Goal: Transaction & Acquisition: Purchase product/service

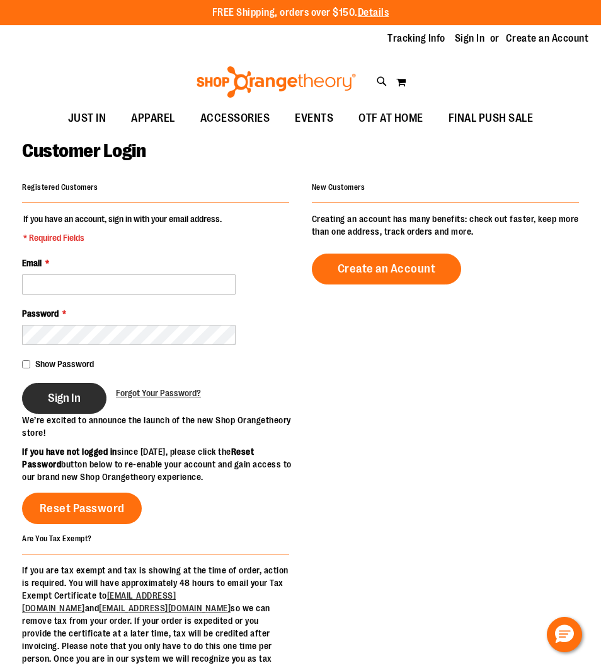
type input "**********"
click at [55, 403] on span "Sign In" at bounding box center [64, 398] width 33 height 14
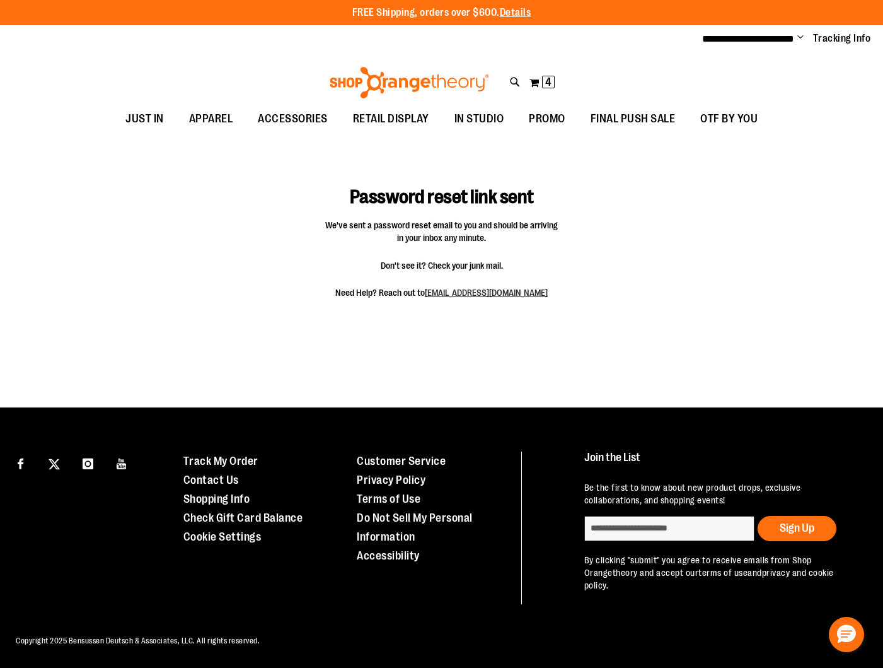
type input "**********"
click at [601, 183] on div "Password reset link sent We've sent a password reset email to you and should be…" at bounding box center [441, 241] width 839 height 146
click at [601, 37] on span "**********" at bounding box center [748, 38] width 92 height 9
drag, startPoint x: 649, startPoint y: 84, endPoint x: 552, endPoint y: 86, distance: 97.1
click at [601, 84] on div "Toggle Nav Search Popular Suggestions Advanced Search" at bounding box center [441, 79] width 883 height 51
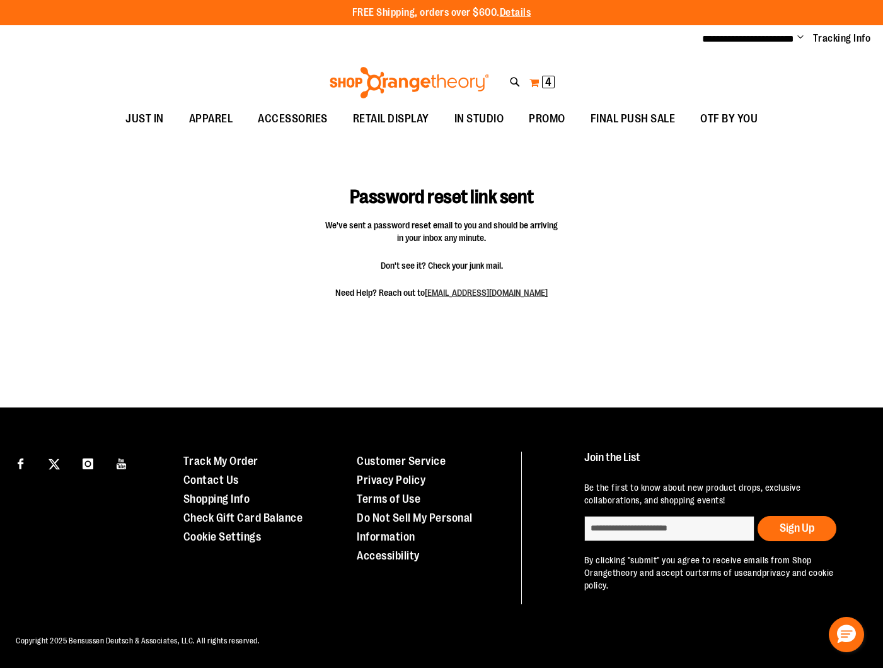
click at [541, 83] on button "My Cart 4 4 items" at bounding box center [542, 82] width 26 height 20
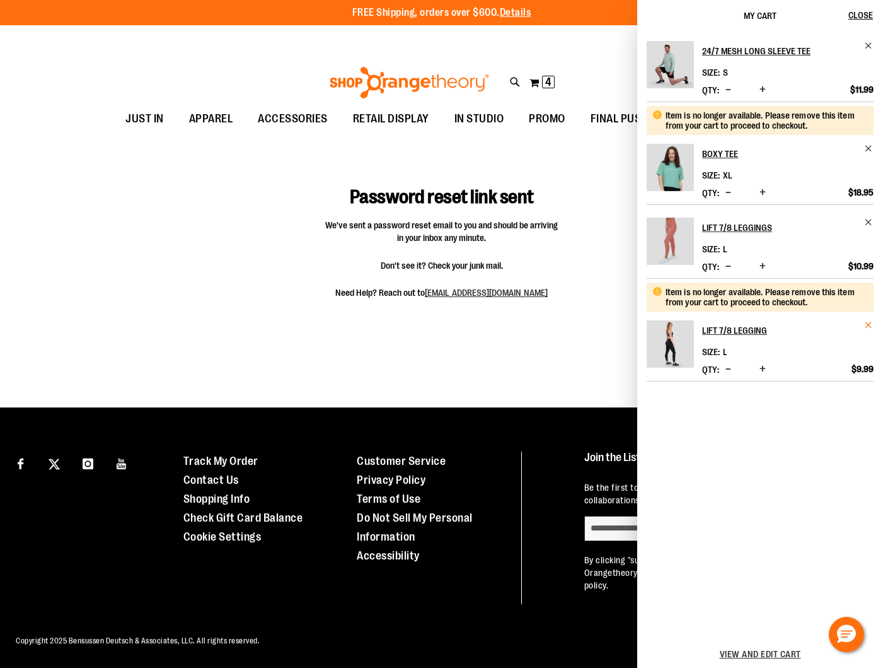
click at [601, 323] on span "Remove item" at bounding box center [868, 324] width 9 height 9
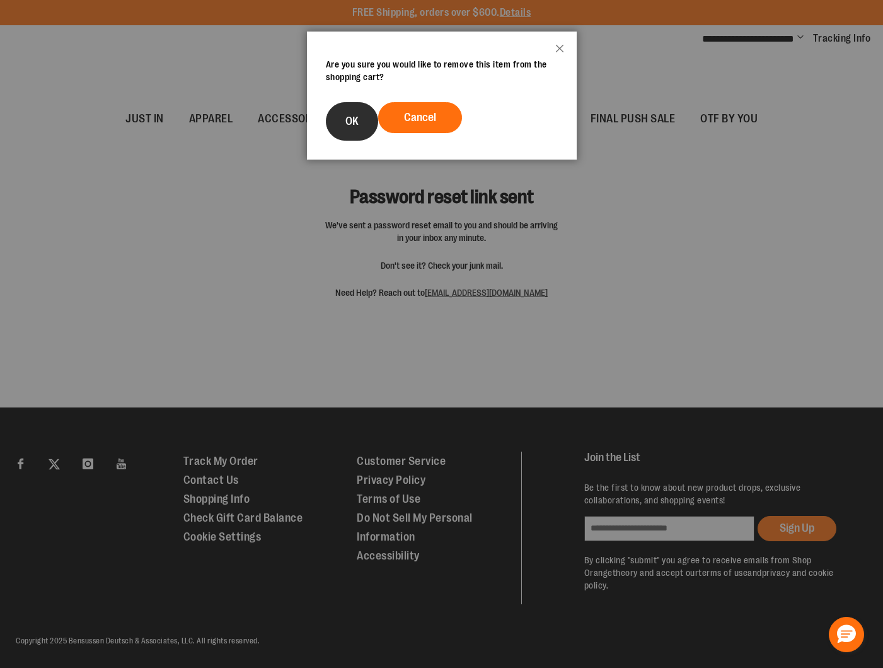
click at [363, 121] on button "OK" at bounding box center [352, 121] width 52 height 38
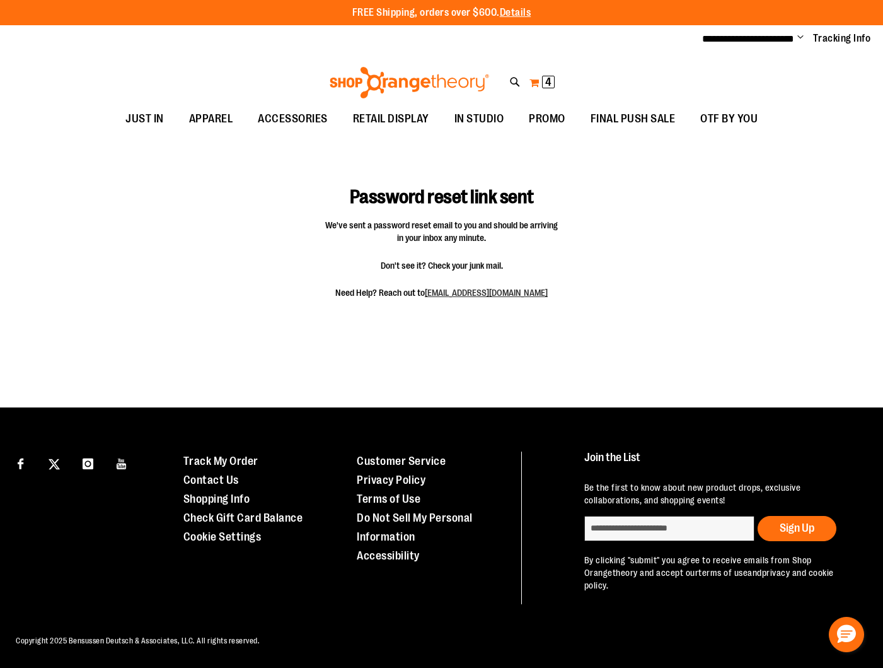
click at [538, 81] on button "My Cart 4 4 items" at bounding box center [542, 82] width 26 height 20
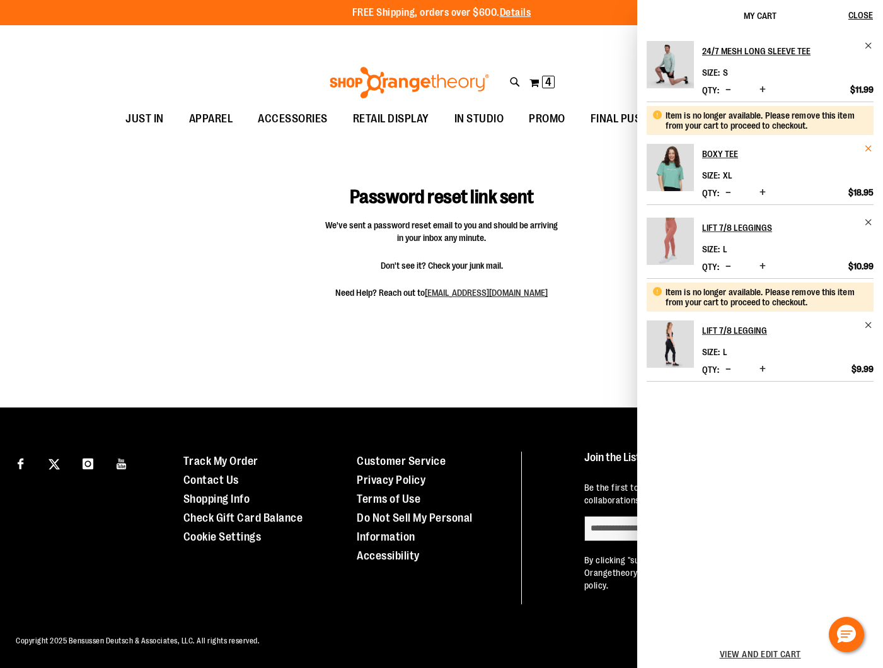
click at [601, 147] on span "Remove item" at bounding box center [868, 148] width 9 height 9
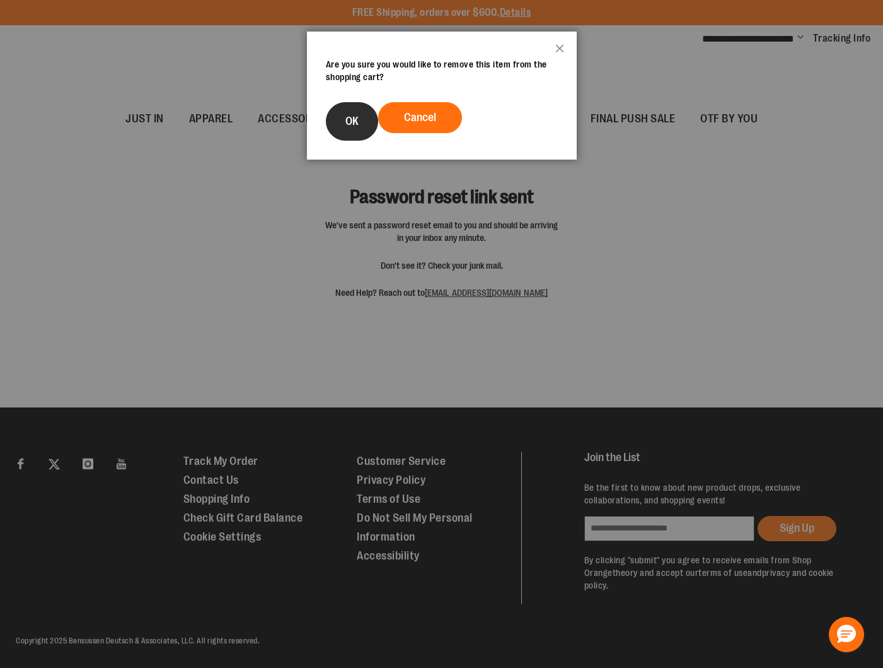
click at [350, 130] on button "OK" at bounding box center [352, 121] width 52 height 38
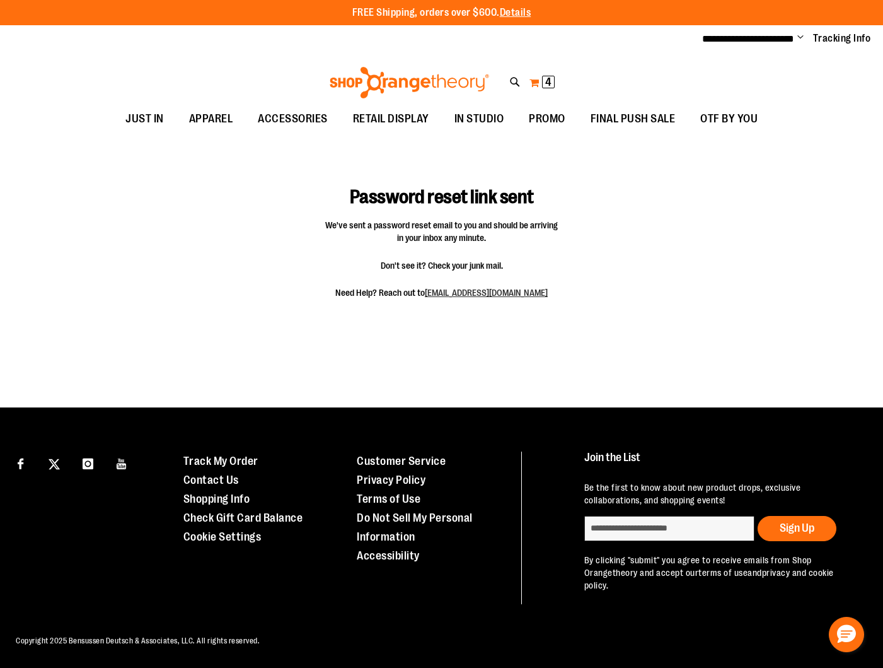
click at [548, 83] on span "4" at bounding box center [548, 82] width 6 height 13
click at [534, 83] on button "My Cart 2 2 items" at bounding box center [542, 82] width 26 height 20
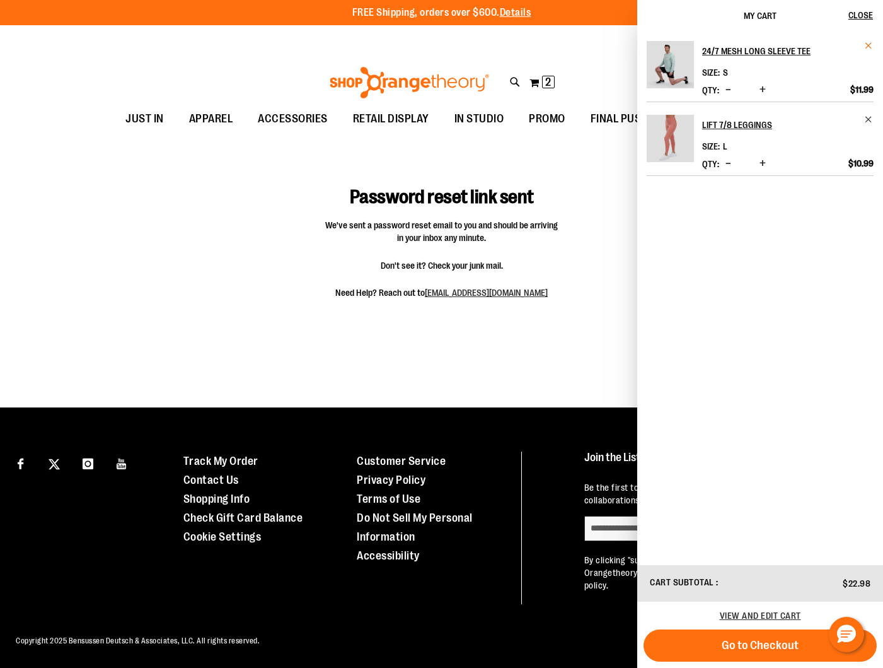
click at [601, 47] on span "Remove item" at bounding box center [868, 45] width 9 height 9
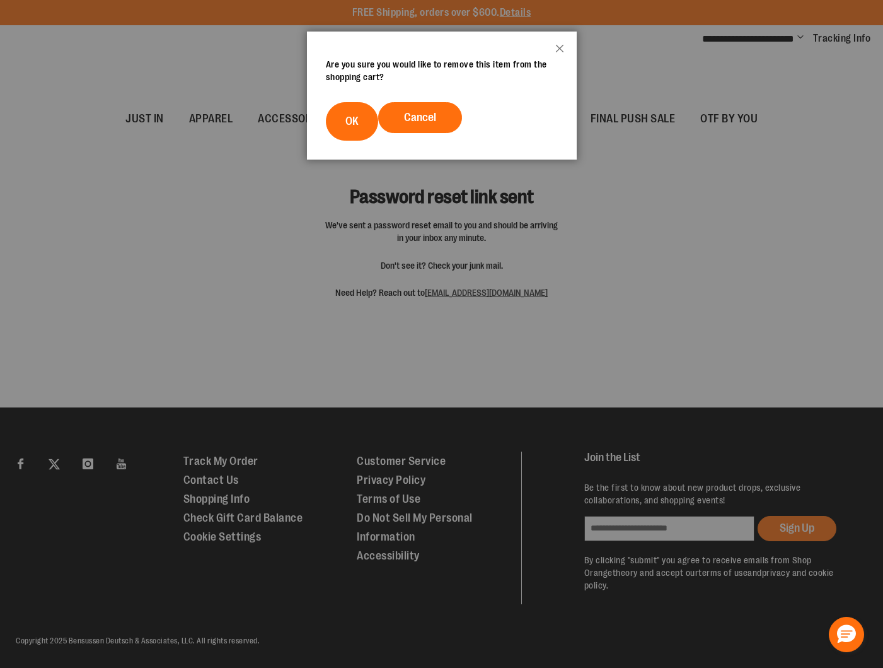
click at [347, 127] on span "OK" at bounding box center [351, 121] width 13 height 13
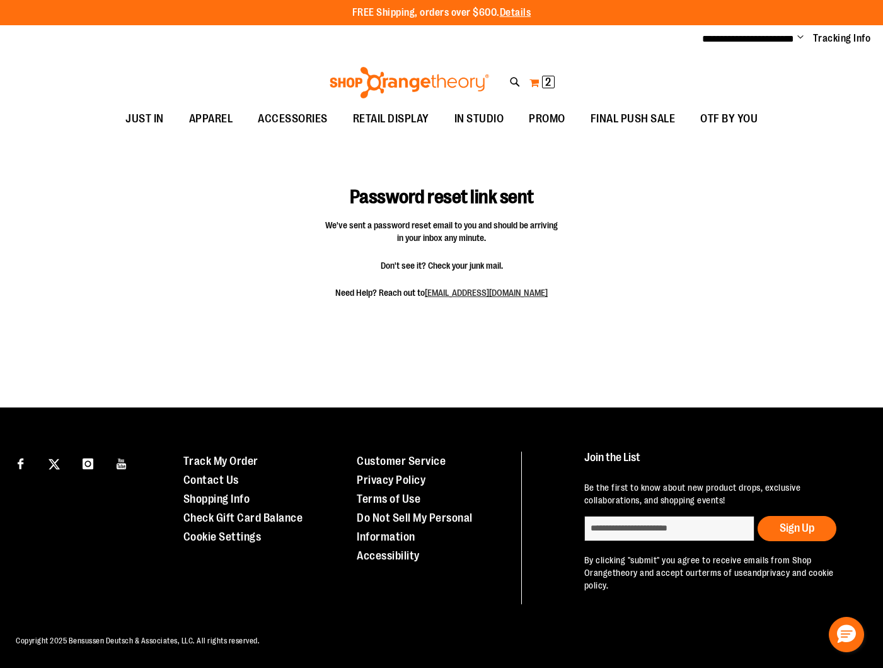
click at [548, 82] on span "2" at bounding box center [548, 82] width 6 height 13
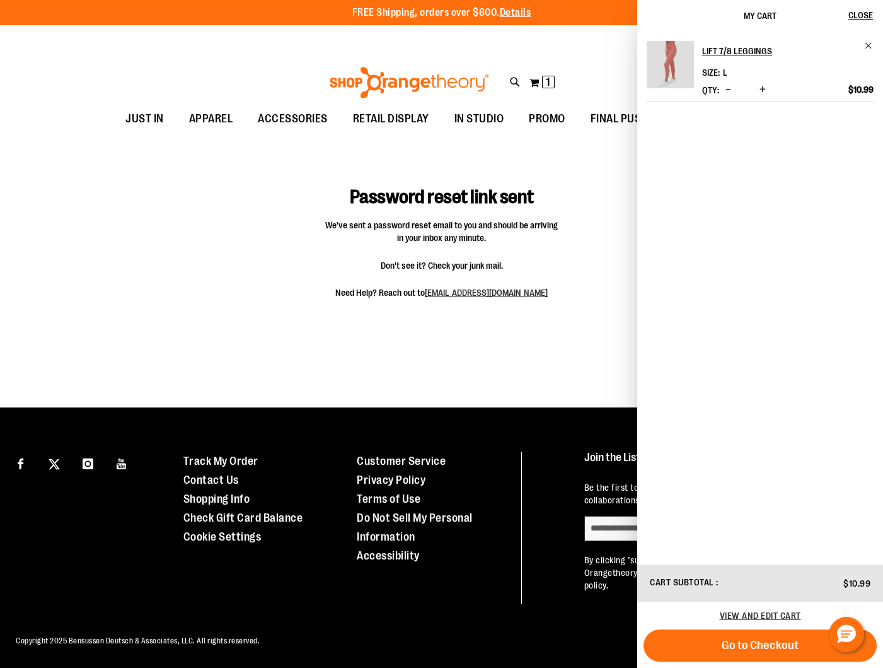
click at [601, 65] on img "Product" at bounding box center [670, 64] width 47 height 47
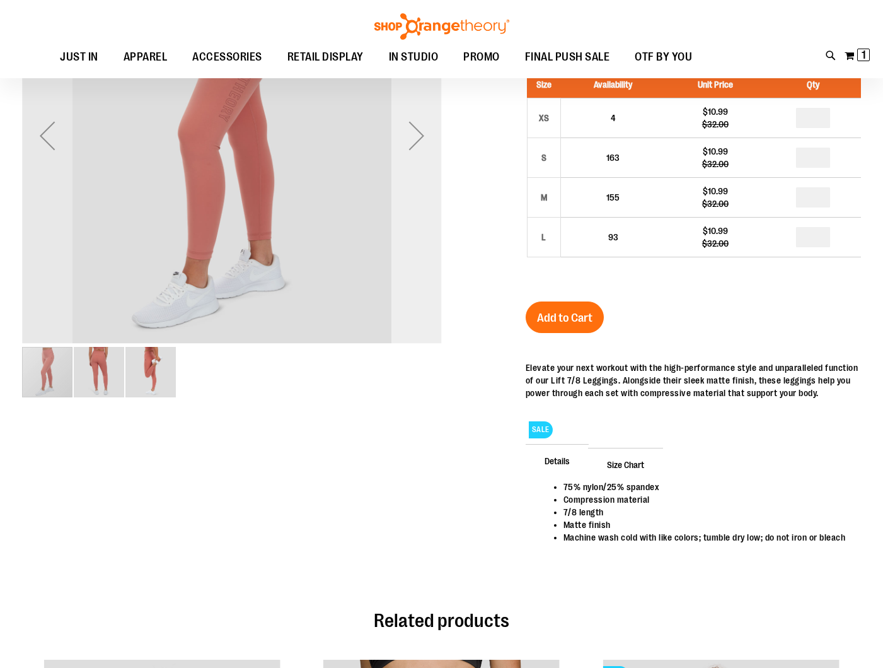
scroll to position [18, 0]
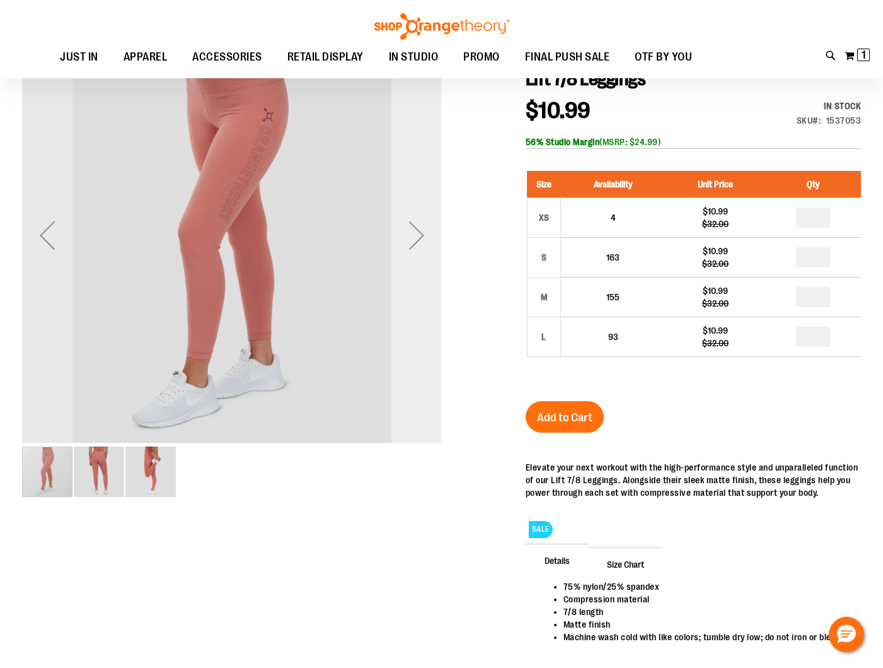
type input "**********"
click at [439, 238] on div "Next" at bounding box center [416, 235] width 50 height 50
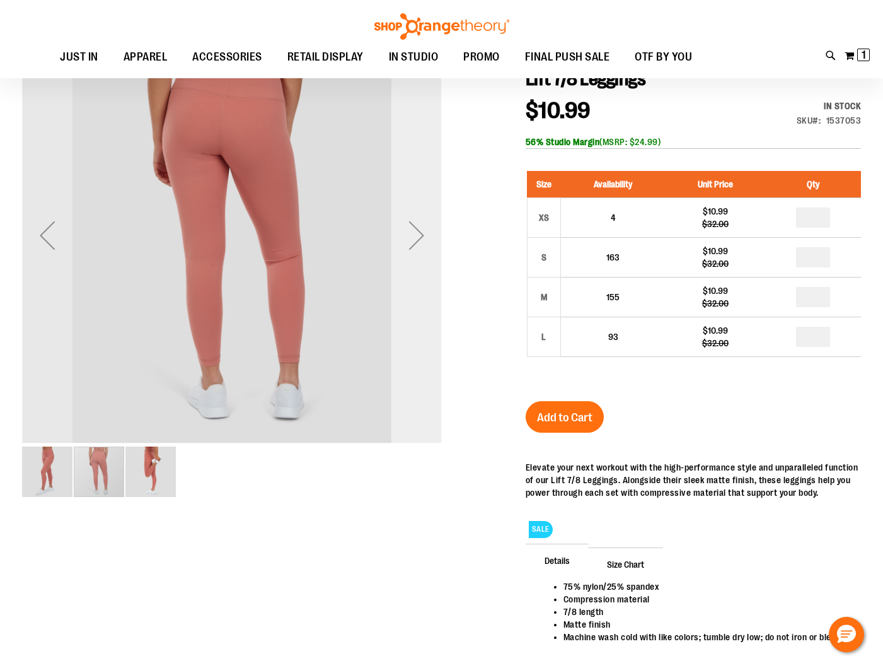
click at [425, 228] on div "Next" at bounding box center [416, 235] width 50 height 50
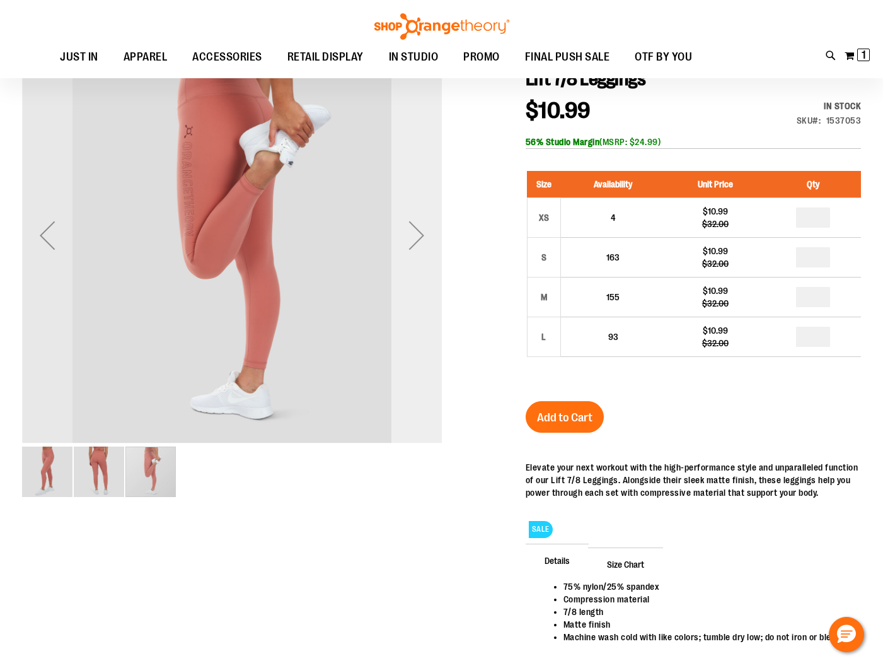
scroll to position [0, 0]
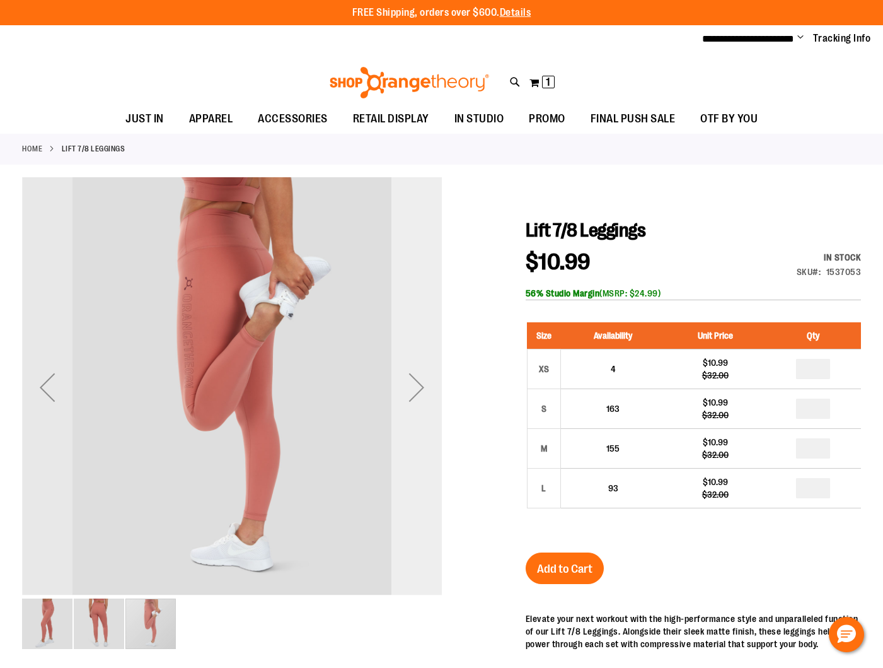
click at [420, 373] on div "Next" at bounding box center [416, 387] width 50 height 50
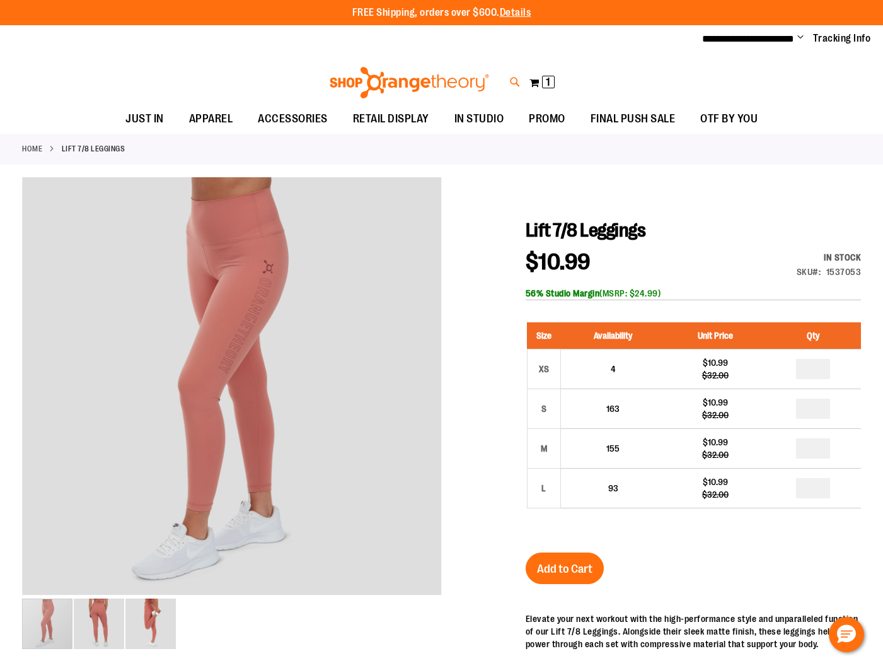
click at [511, 73] on div "Toggle Nav Search Popular Suggestions Advanced Search" at bounding box center [441, 79] width 883 height 51
click at [511, 83] on icon at bounding box center [515, 82] width 11 height 14
type input "********"
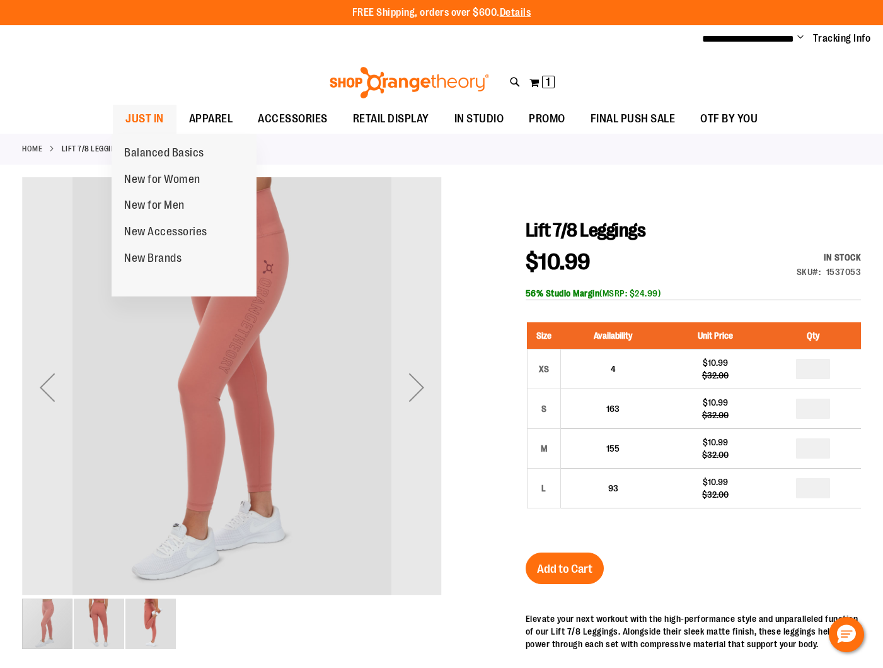
type input "**********"
click at [153, 120] on span "JUST IN" at bounding box center [144, 119] width 38 height 28
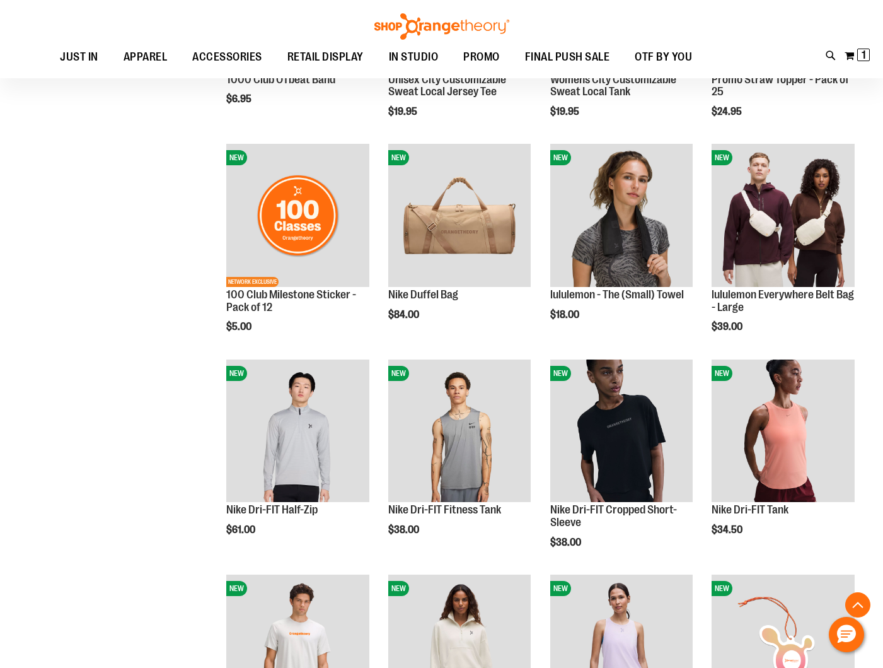
scroll to position [748, 0]
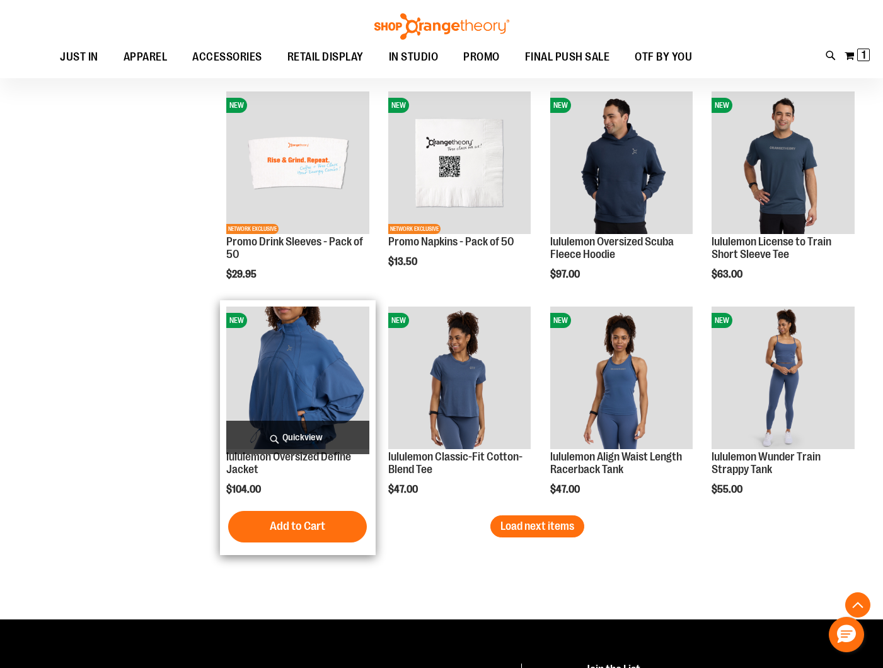
scroll to position [1664, 0]
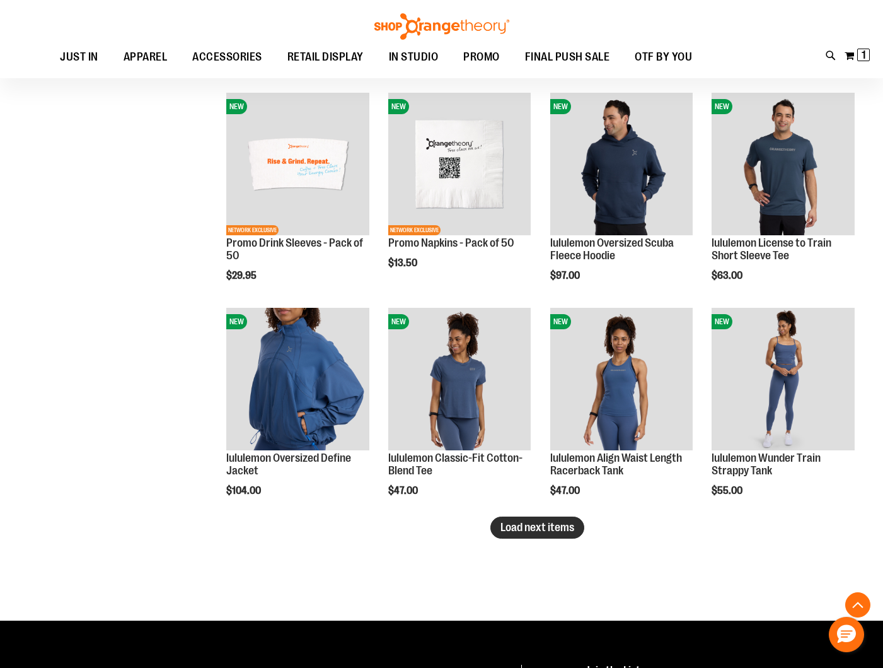
type input "**********"
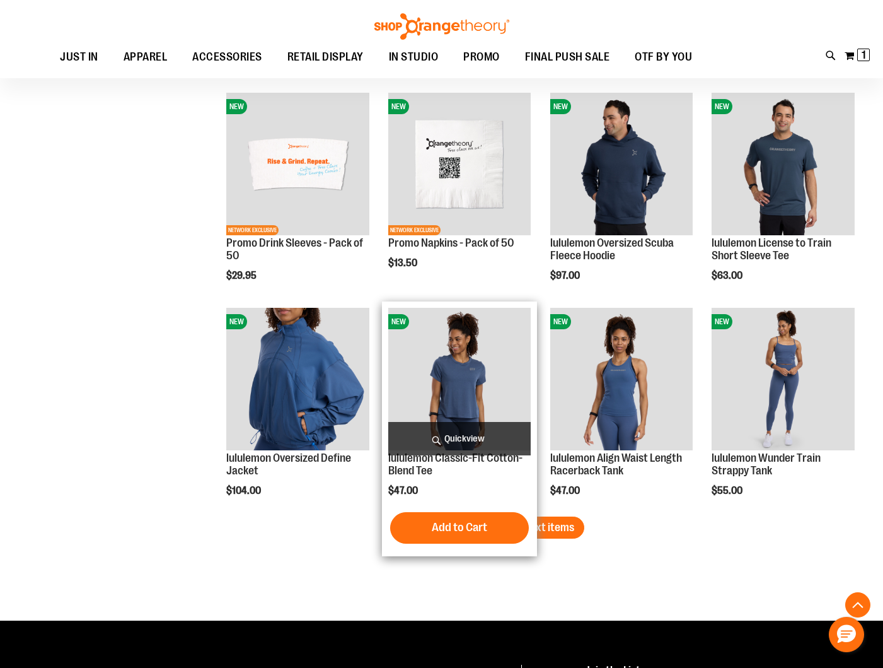
click at [525, 526] on span "Load next items" at bounding box center [538, 527] width 74 height 13
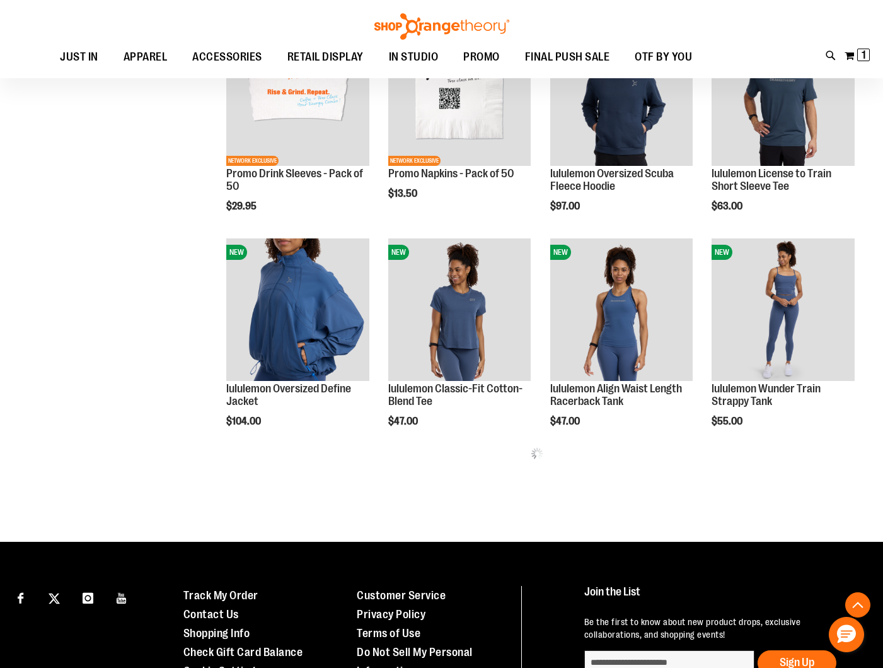
scroll to position [1752, 0]
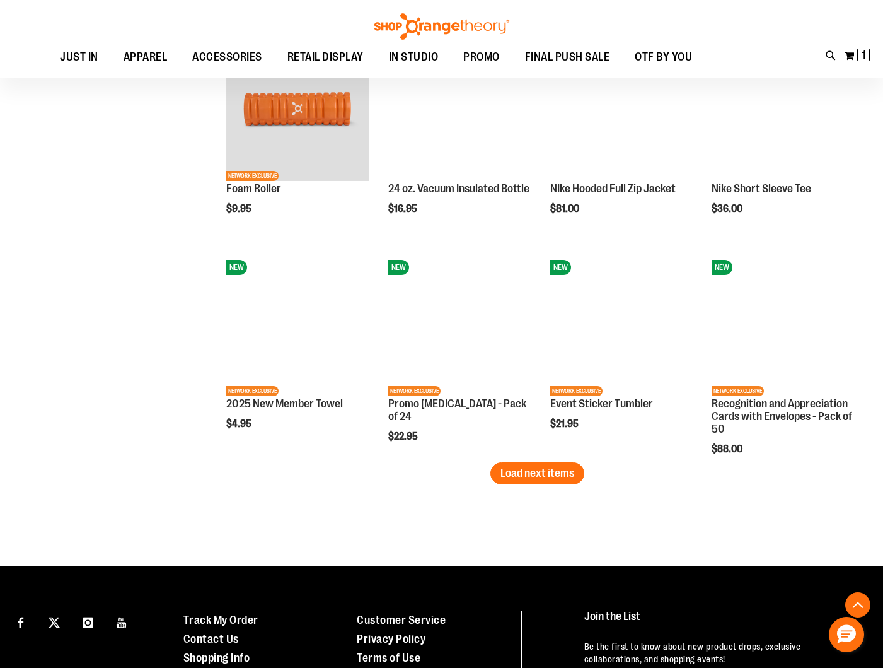
scroll to position [2374, 0]
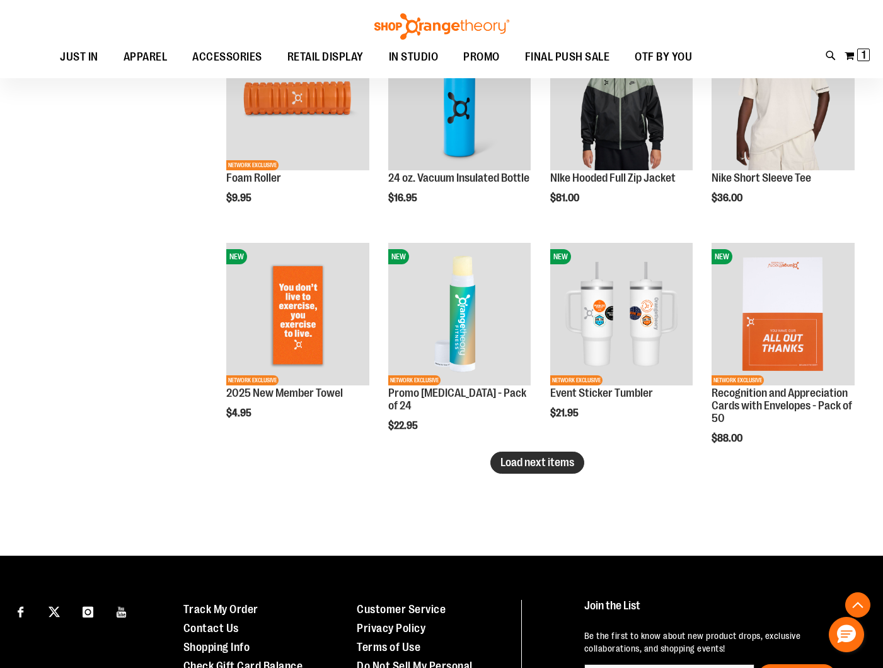
click at [544, 458] on span "Load next items" at bounding box center [538, 462] width 74 height 13
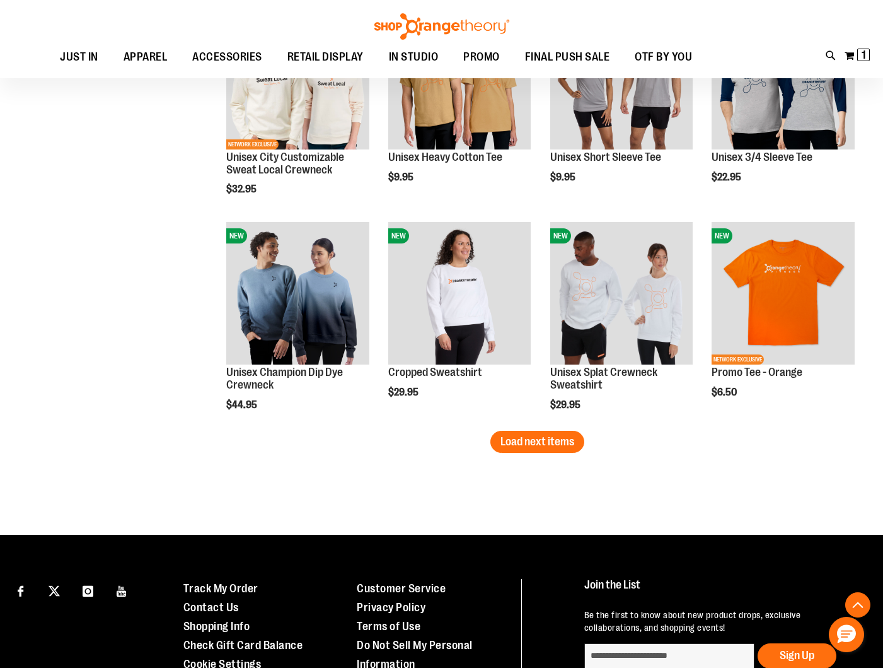
scroll to position [3054, 0]
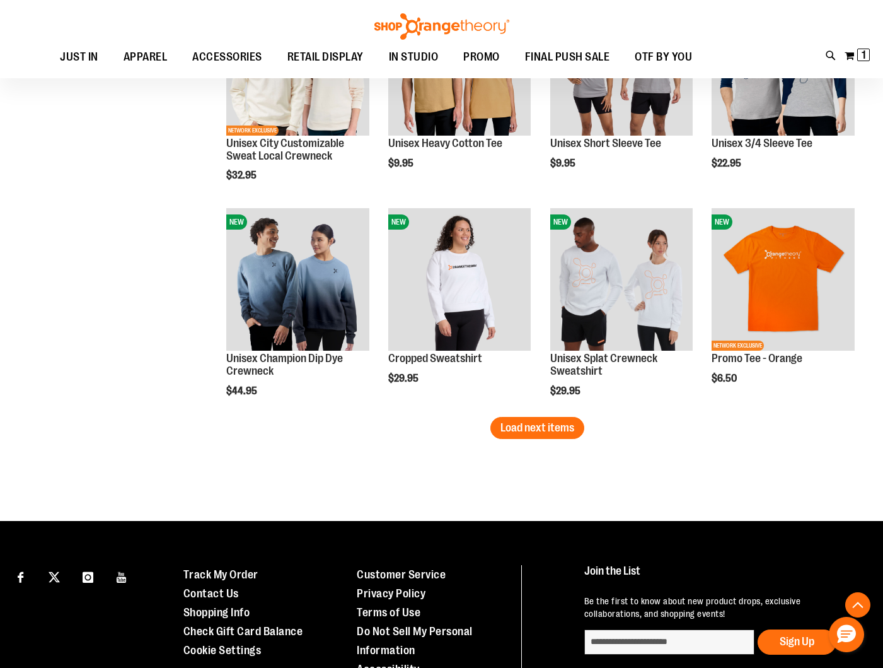
click at [548, 433] on span "Load next items" at bounding box center [538, 427] width 74 height 13
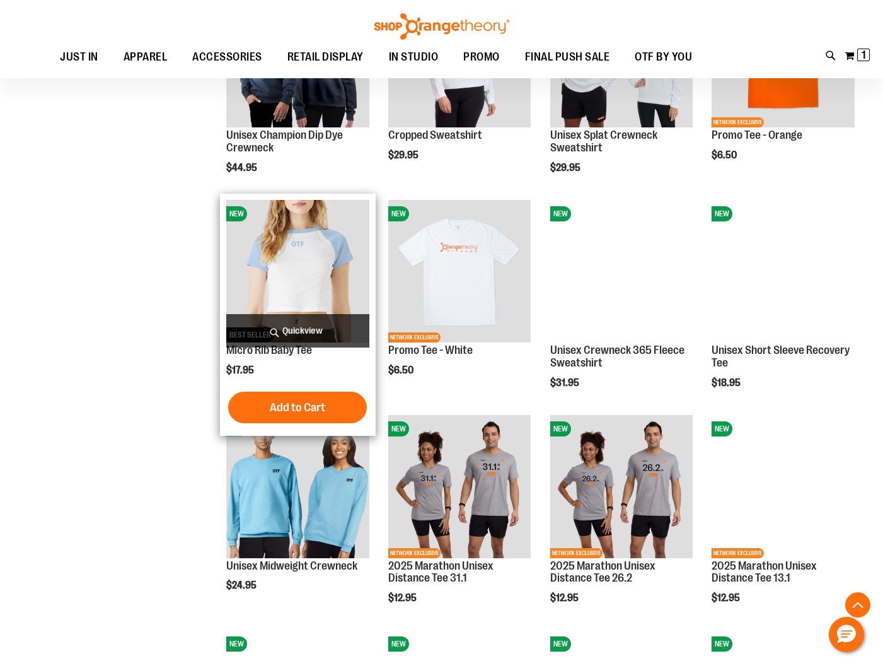
scroll to position [3278, 0]
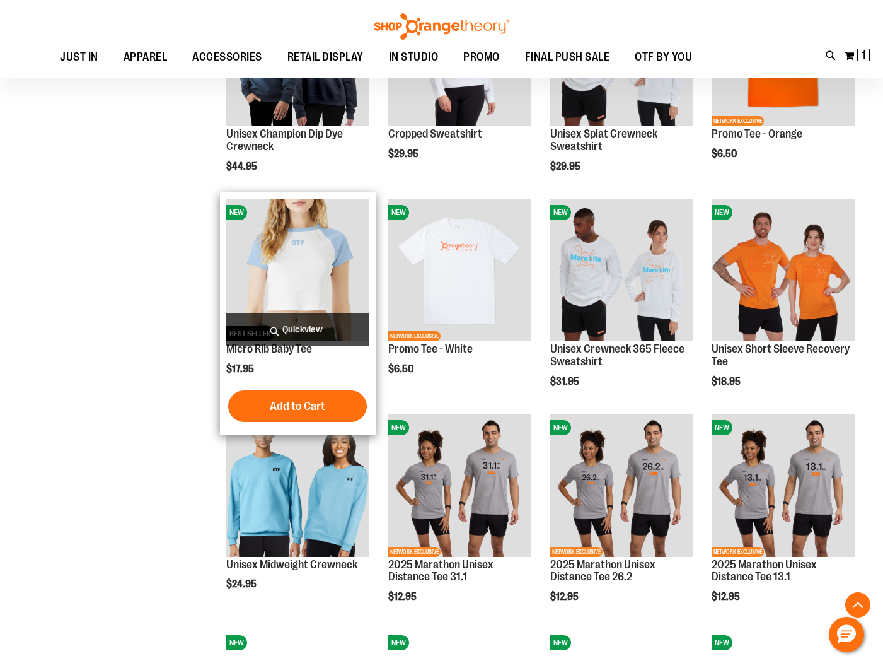
click at [300, 252] on img "product" at bounding box center [297, 270] width 143 height 143
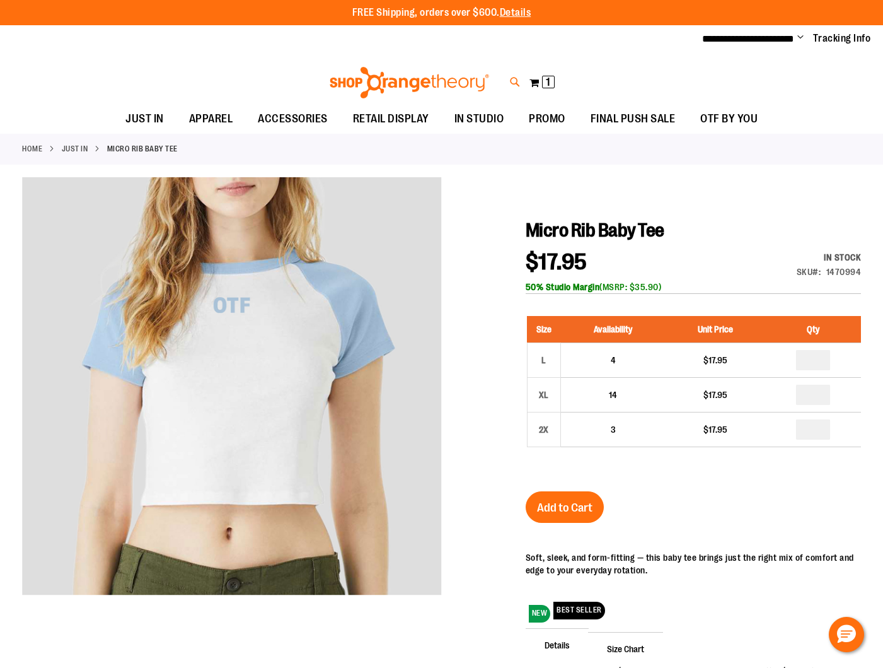
type input "**********"
click at [514, 83] on icon at bounding box center [515, 82] width 11 height 14
click at [827, 54] on div "Search Popular Suggestions Advanced Search # Type at least 3 character to searc…" at bounding box center [441, 334] width 883 height 668
click at [868, 18] on link at bounding box center [868, 19] width 20 height 27
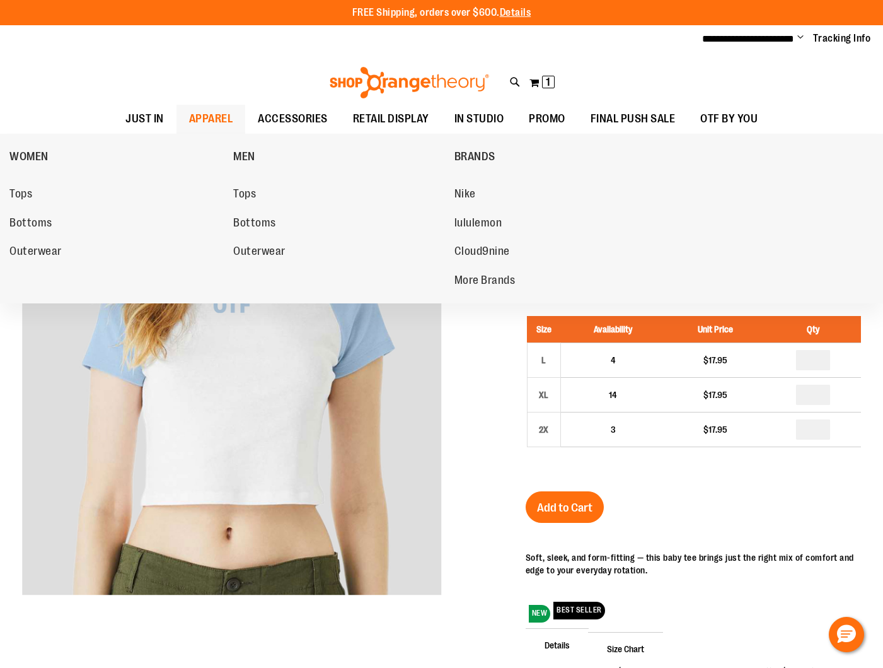
click at [200, 116] on span "APPAREL" at bounding box center [211, 119] width 44 height 28
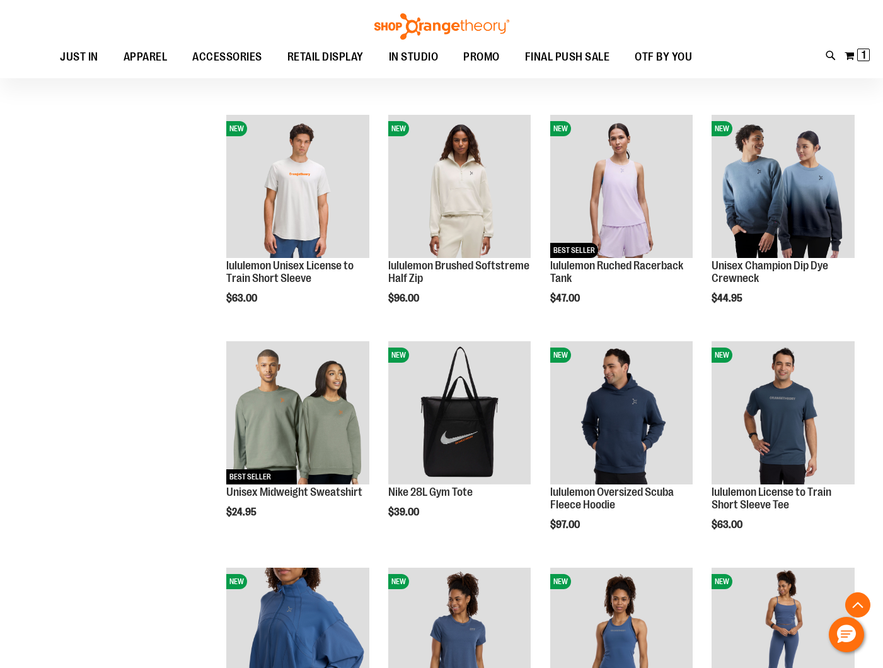
scroll to position [589, 0]
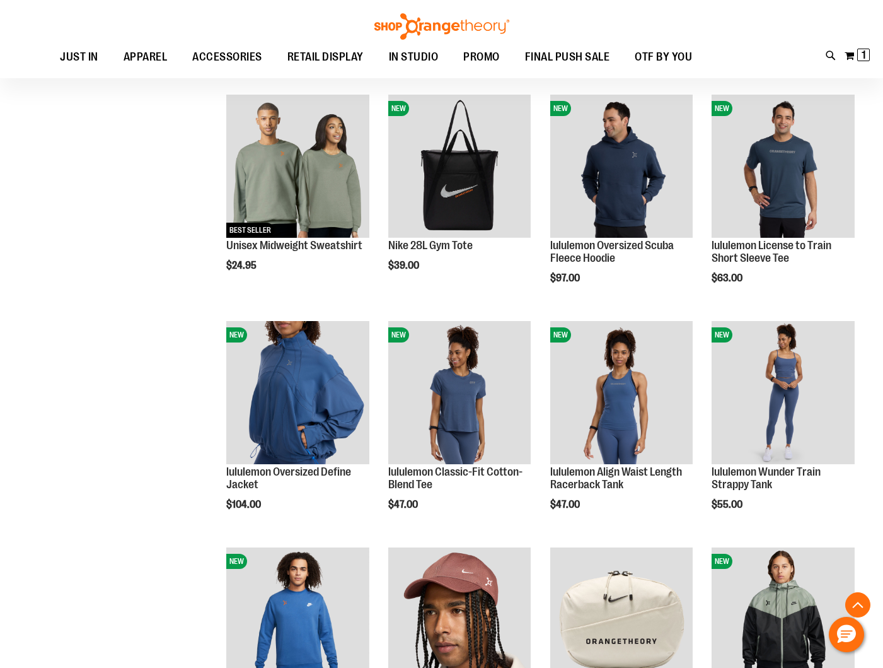
scroll to position [835, 0]
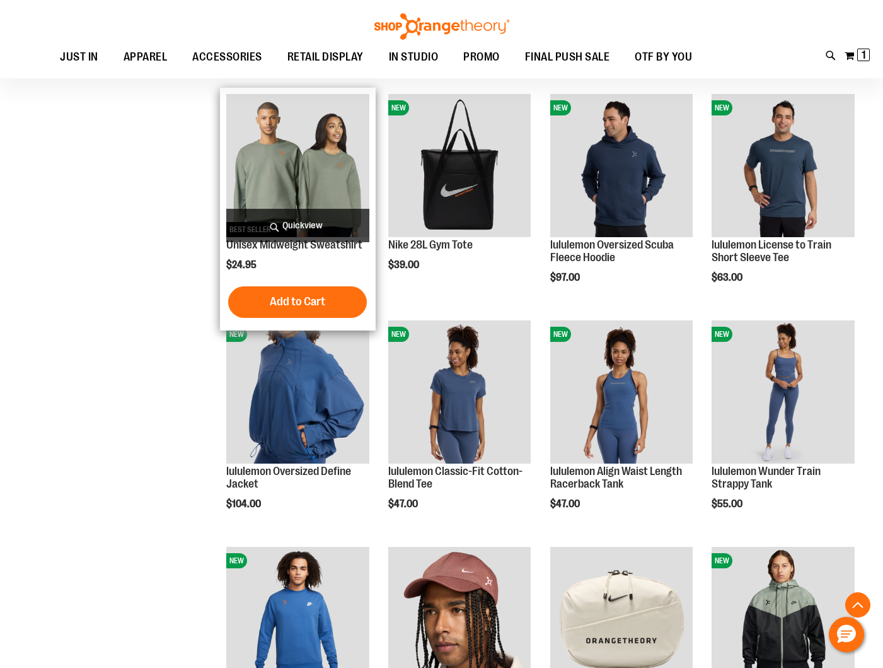
type input "**********"
click at [294, 187] on img "product" at bounding box center [297, 165] width 143 height 143
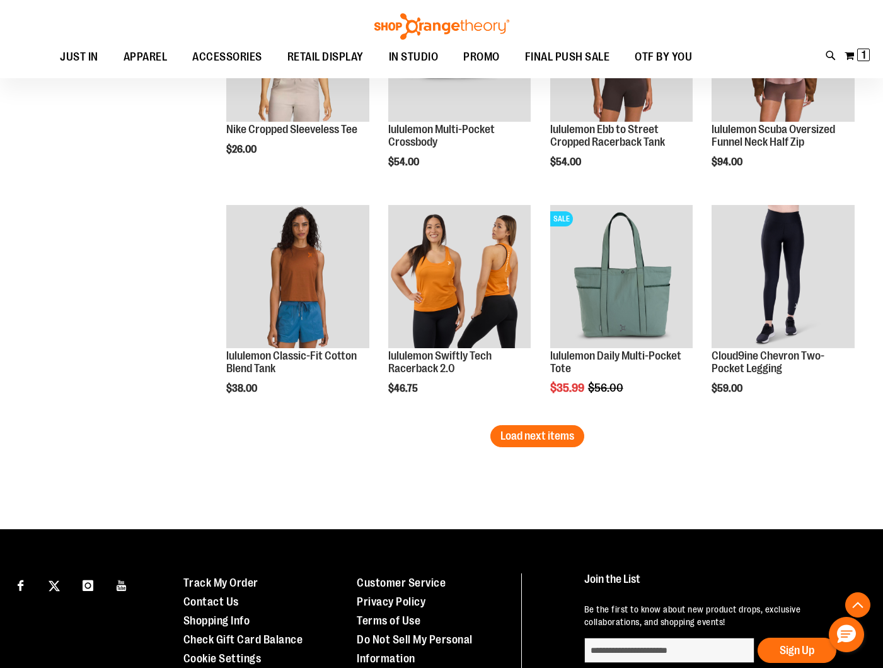
scroll to position [1857, 0]
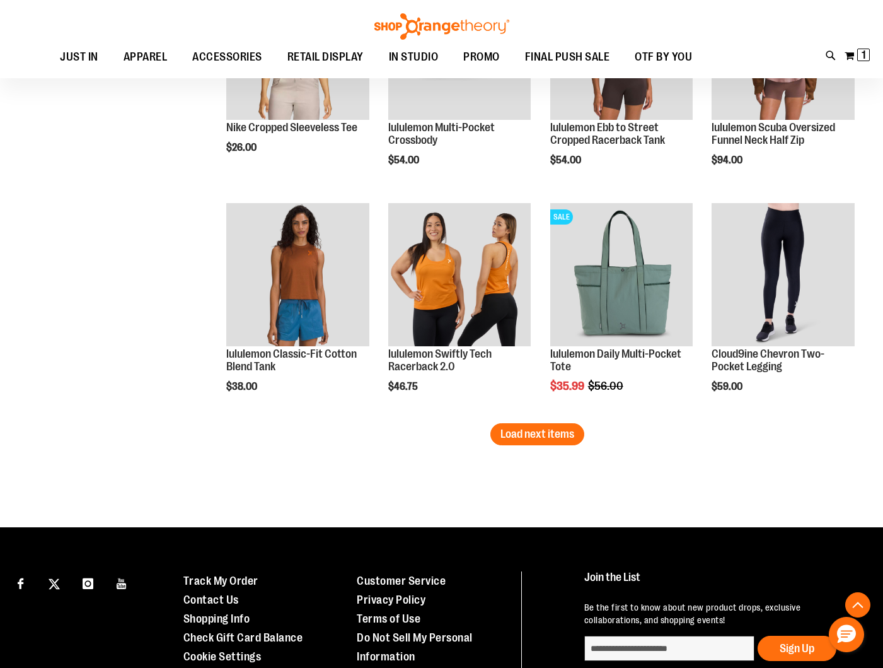
click at [557, 439] on span "Load next items" at bounding box center [538, 433] width 74 height 13
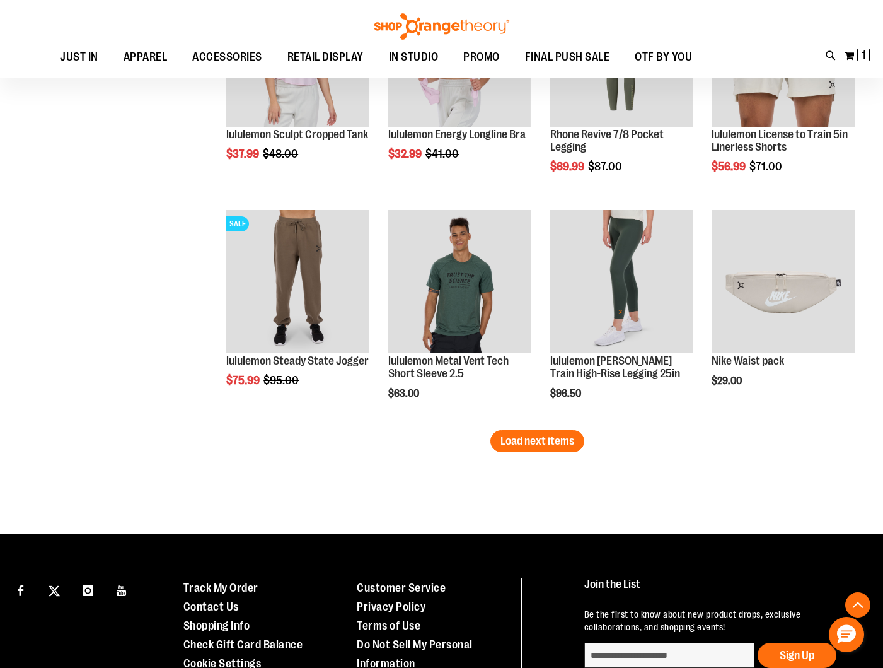
scroll to position [2540, 0]
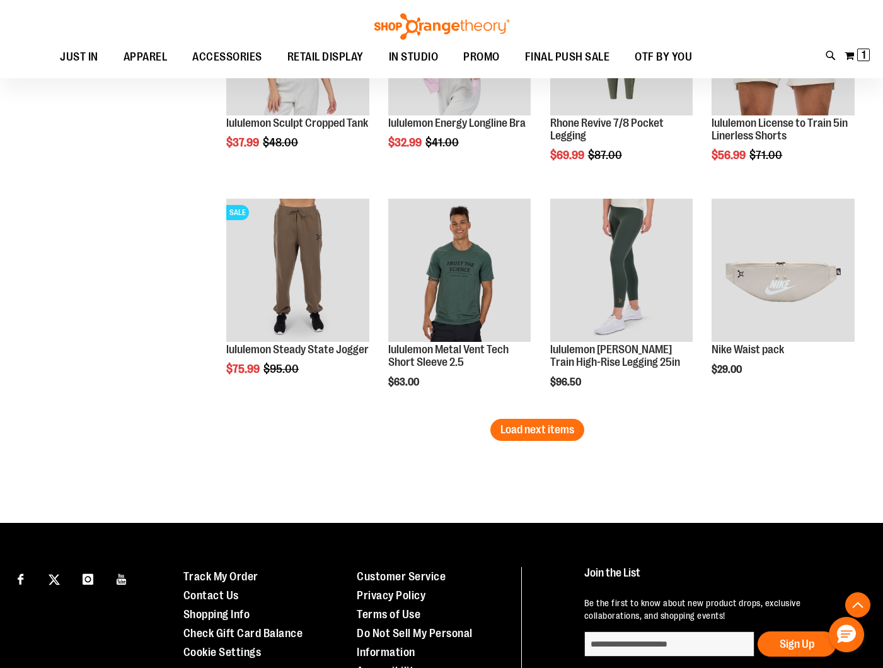
drag, startPoint x: 521, startPoint y: 436, endPoint x: 510, endPoint y: 436, distance: 10.7
click at [521, 436] on button "Load next items" at bounding box center [537, 430] width 94 height 22
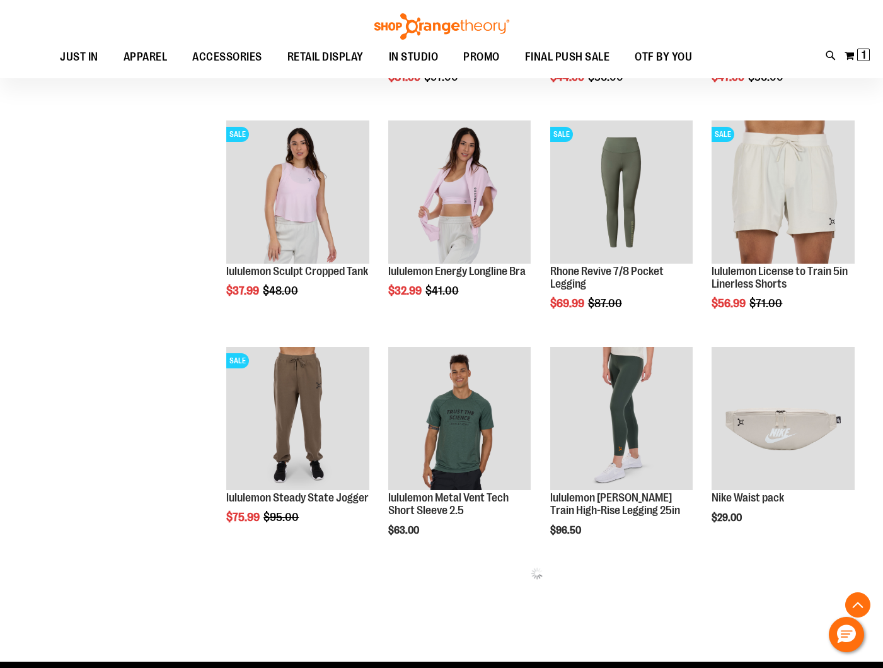
scroll to position [2390, 0]
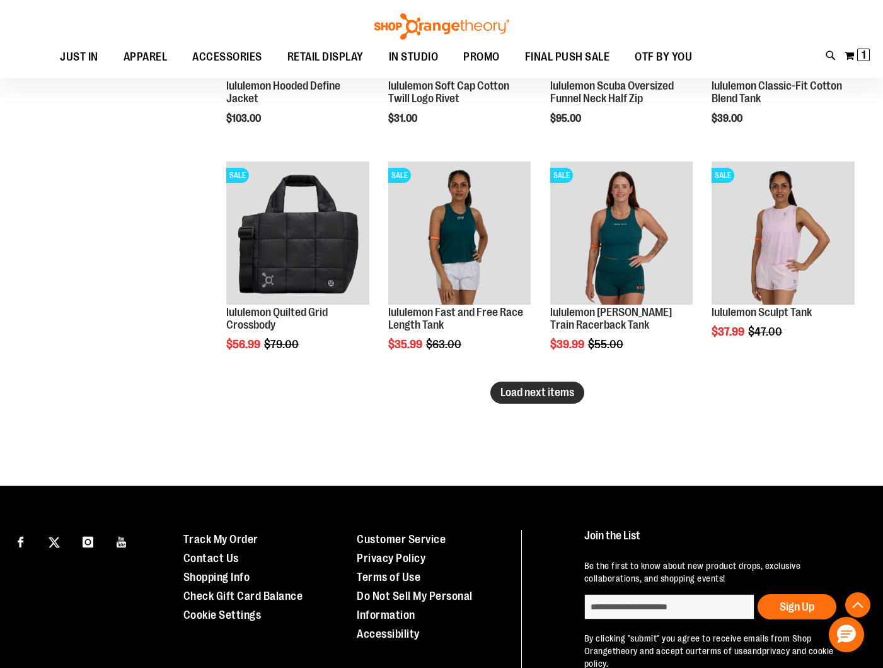
scroll to position [3262, 0]
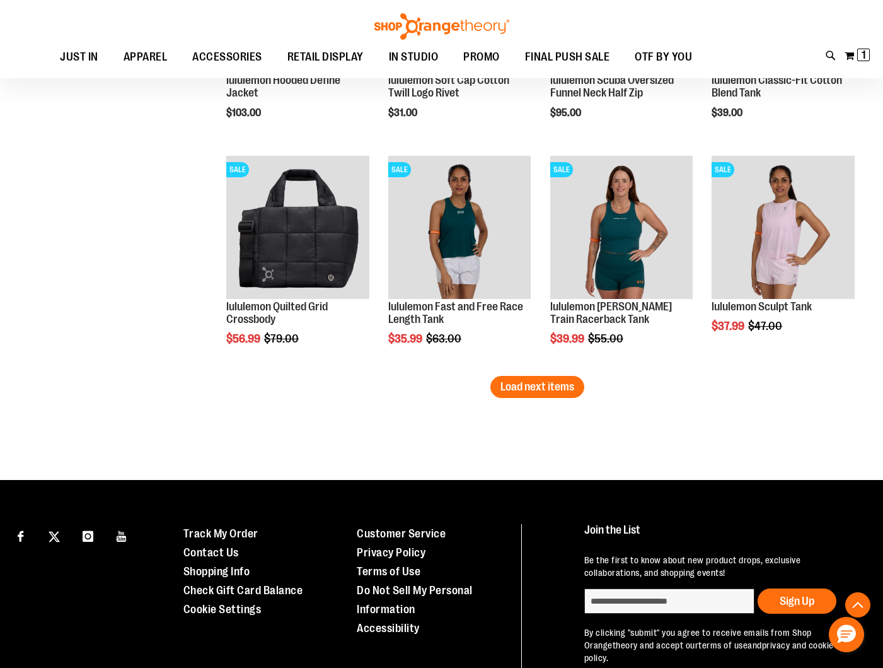
click at [558, 394] on button "Load next items" at bounding box center [537, 387] width 94 height 22
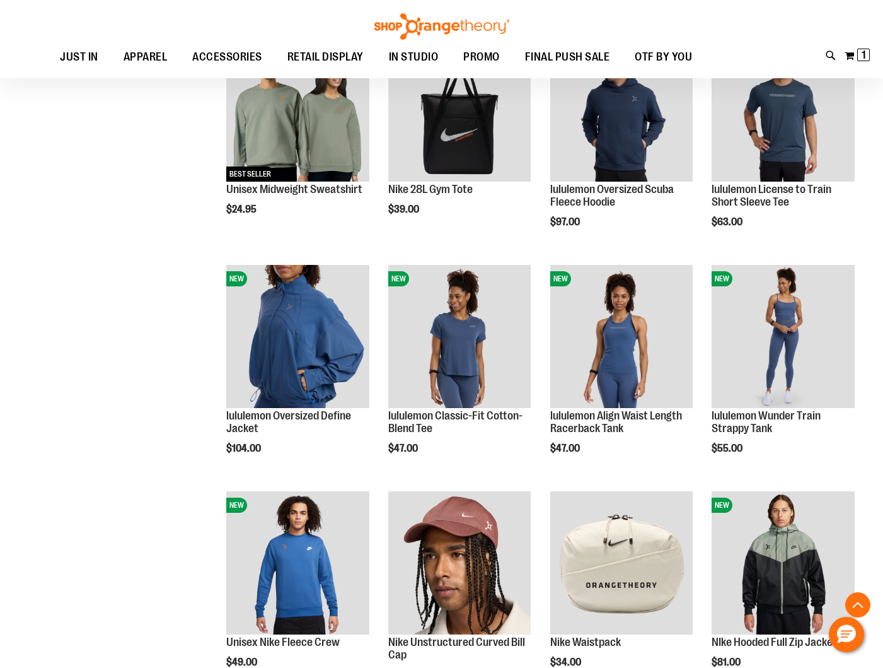
scroll to position [56, 0]
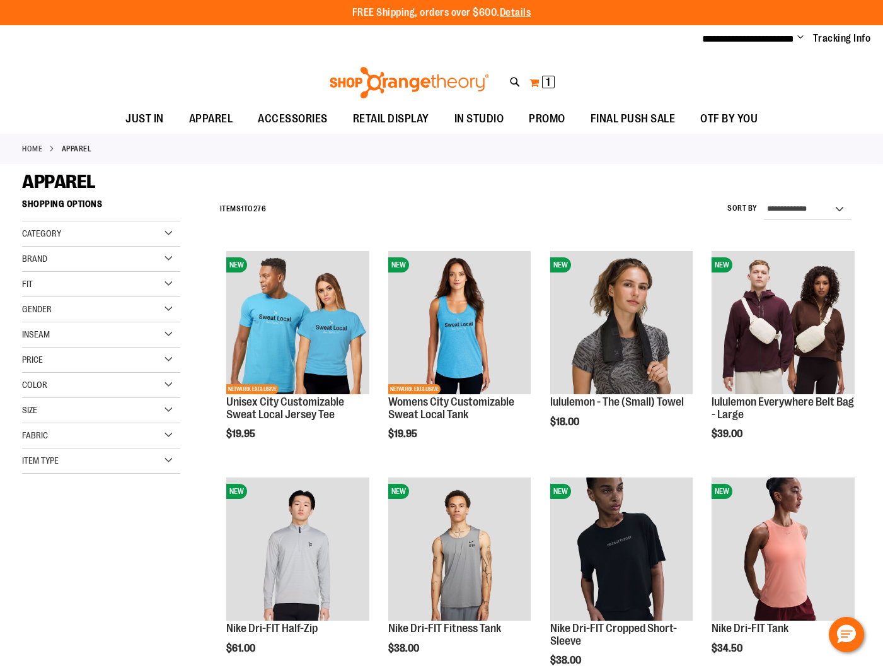
click at [531, 78] on button "My Cart 1 1 items" at bounding box center [542, 82] width 26 height 20
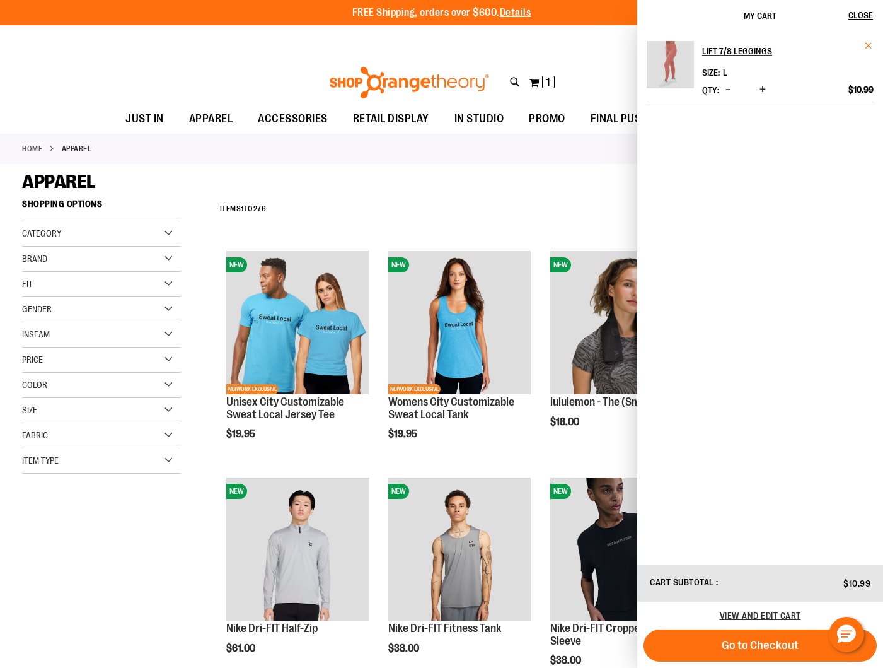
click at [870, 50] on span "Remove item" at bounding box center [868, 45] width 9 height 9
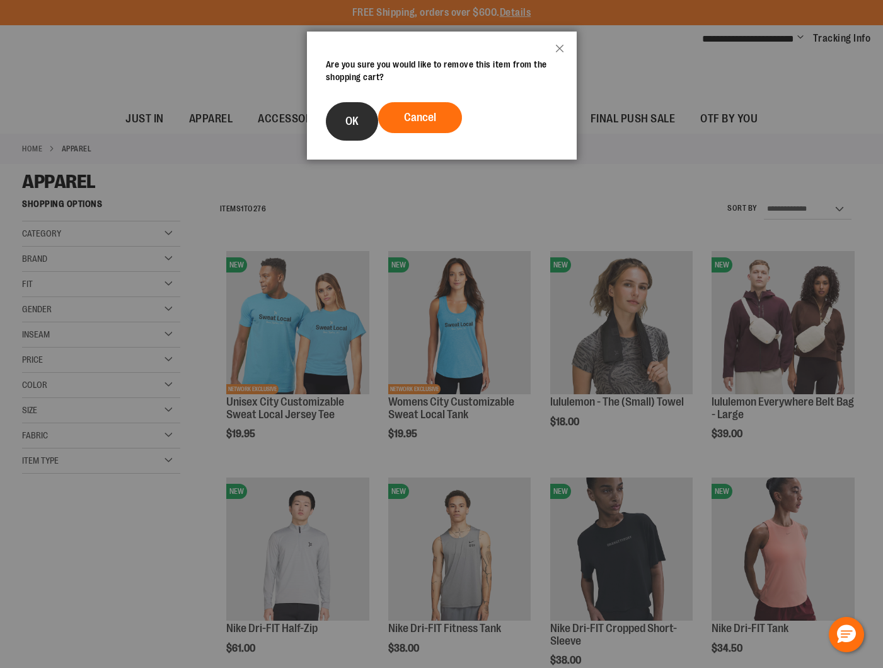
click at [332, 113] on button "OK" at bounding box center [352, 121] width 52 height 38
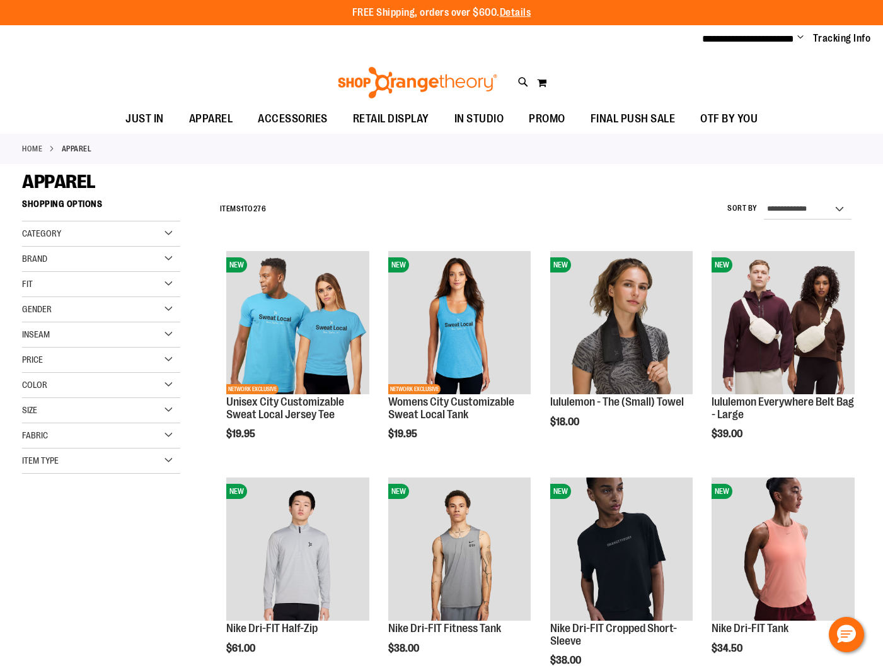
click at [524, 83] on icon at bounding box center [523, 82] width 11 height 14
type input "****"
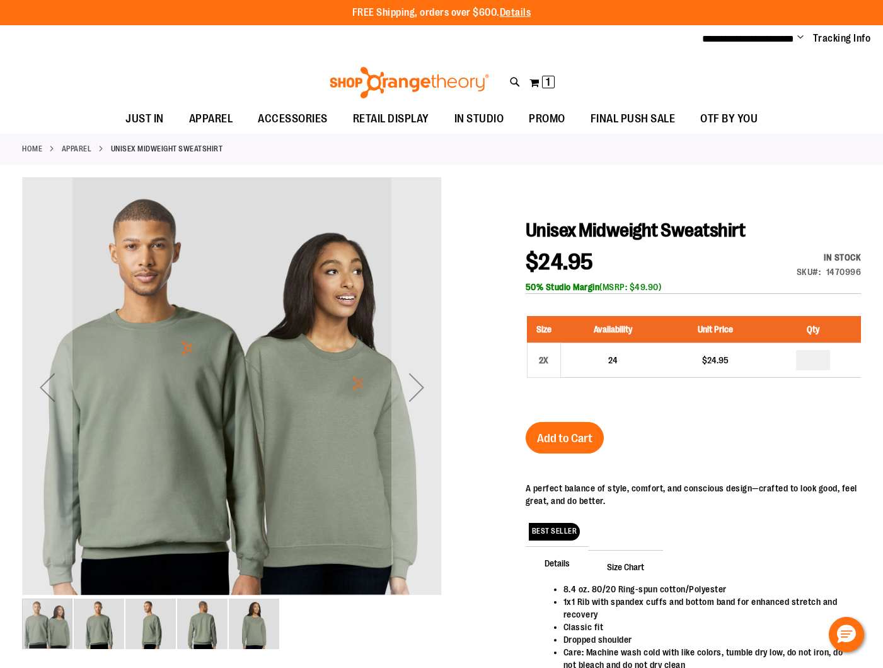
type input "**********"
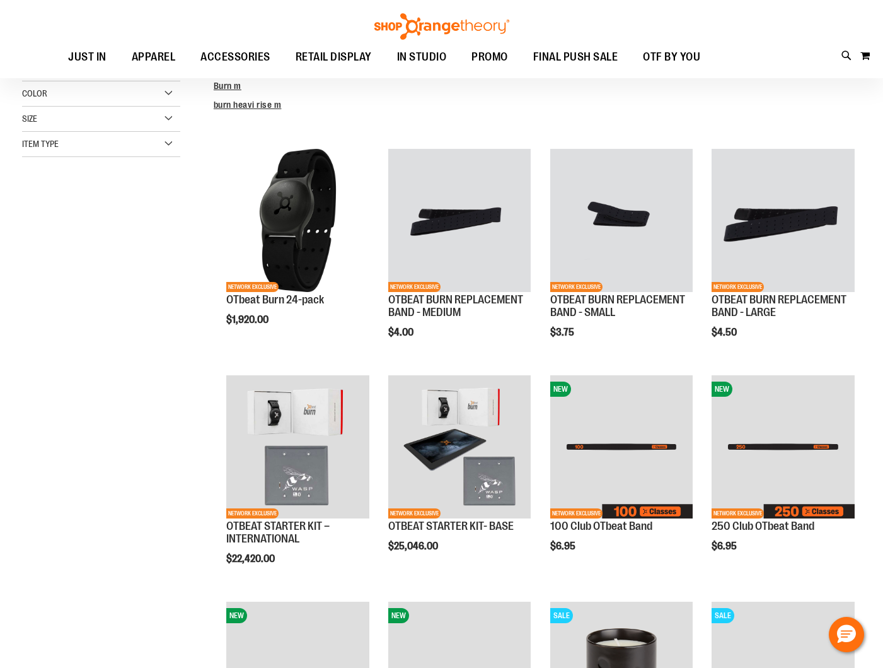
scroll to position [134, 0]
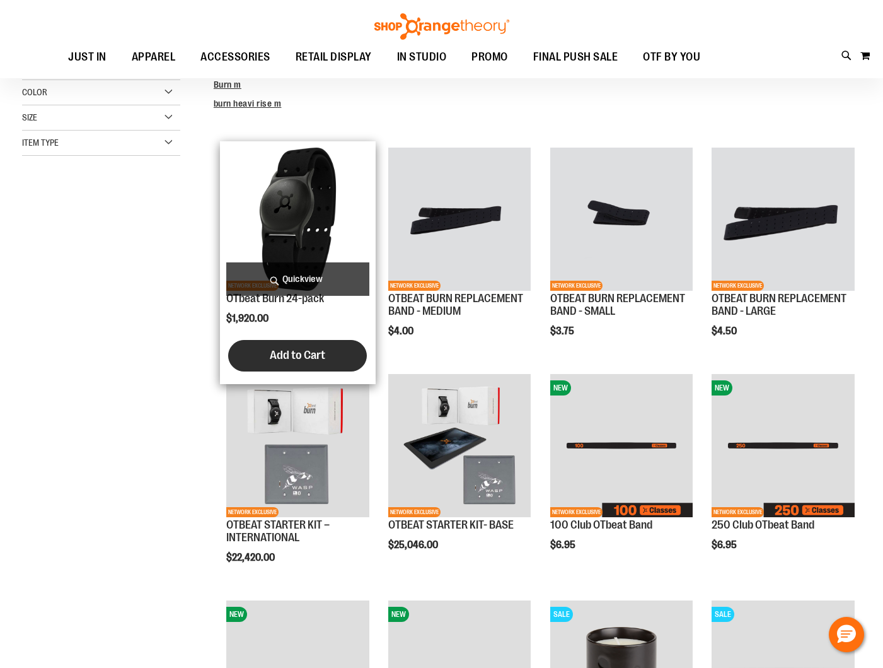
type input "**********"
click at [318, 360] on span "Add to Cart" at bounding box center [297, 355] width 55 height 14
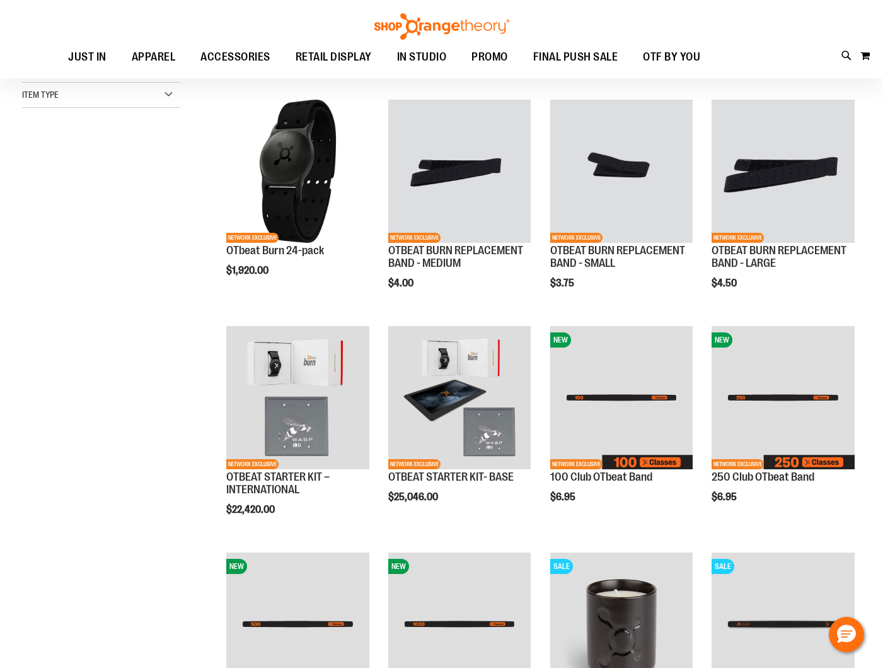
scroll to position [0, 0]
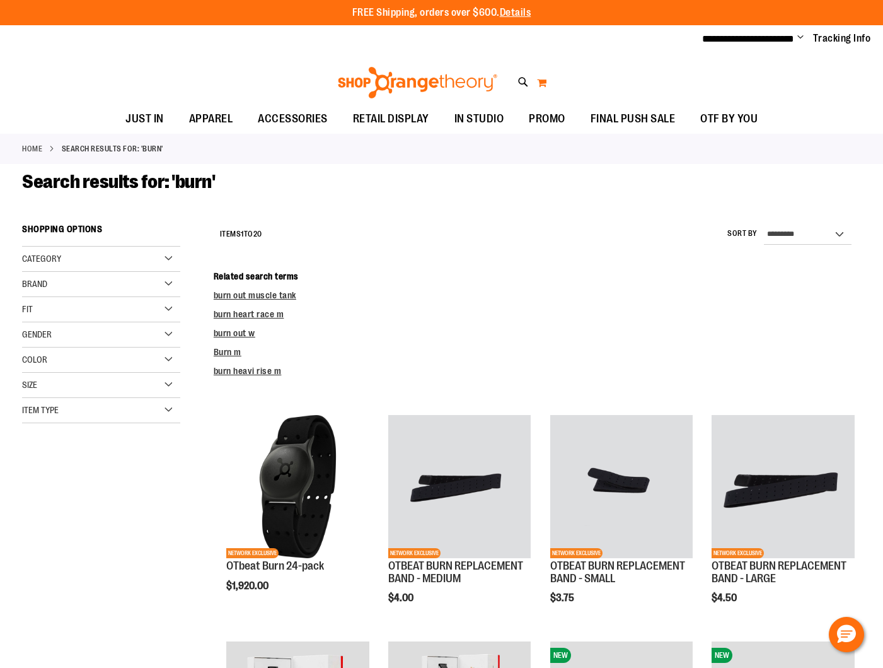
click at [538, 83] on button "My Cart 0" at bounding box center [541, 82] width 11 height 20
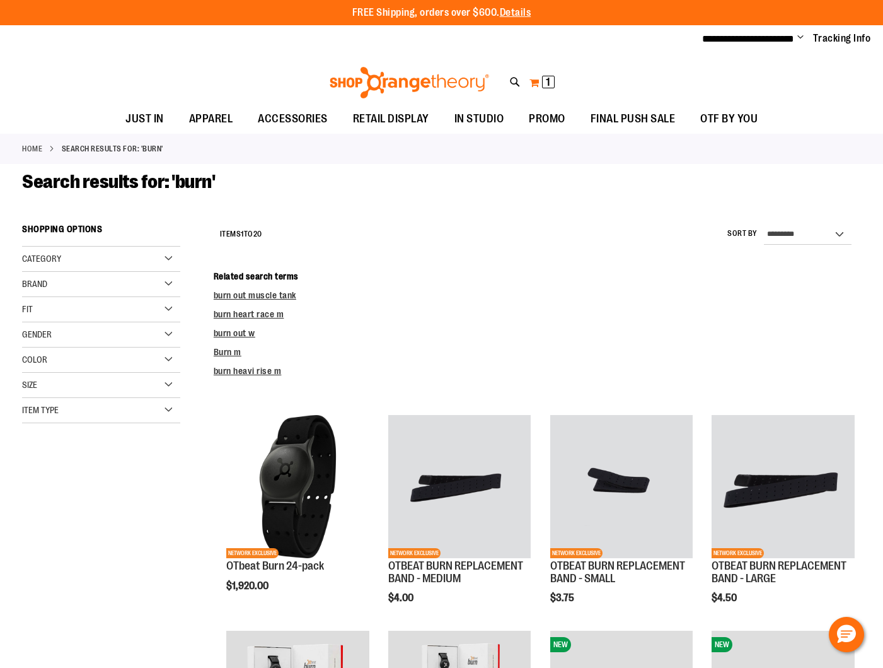
type input "**********"
click at [540, 83] on button "My Cart 1 1 items" at bounding box center [542, 82] width 26 height 20
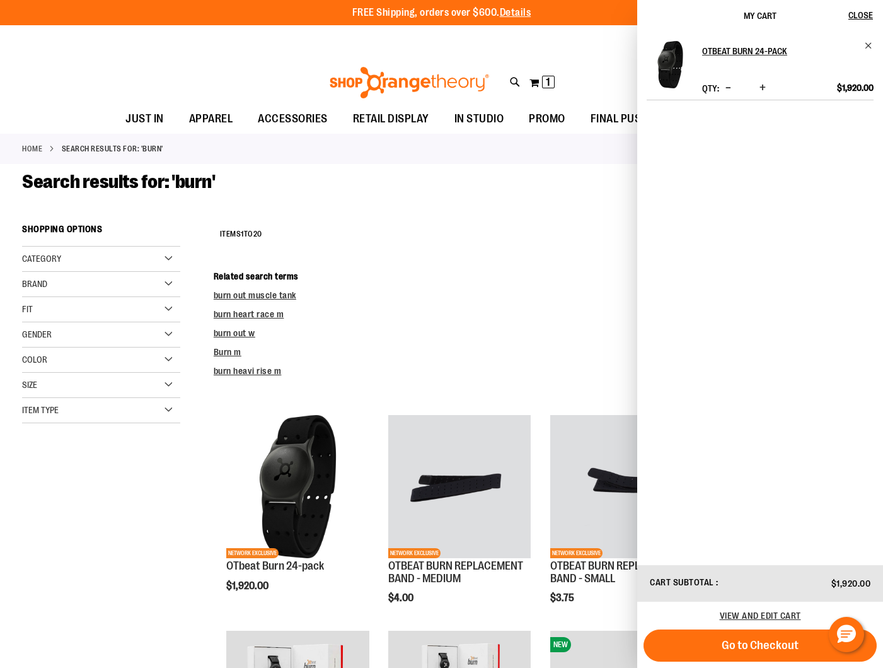
click at [761, 651] on button "Go to Checkout" at bounding box center [760, 645] width 233 height 32
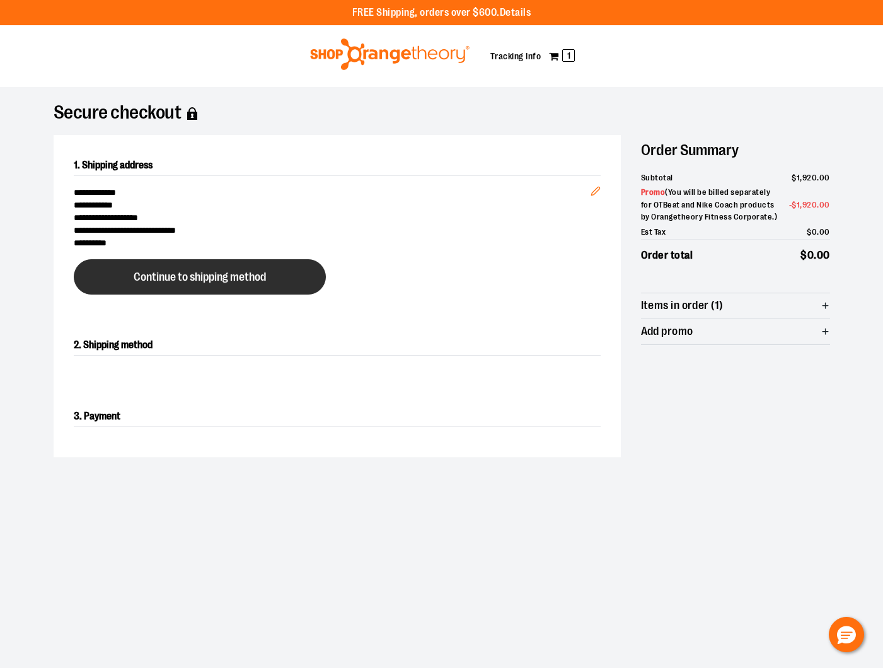
click at [272, 279] on button "Continue to shipping method" at bounding box center [200, 276] width 252 height 35
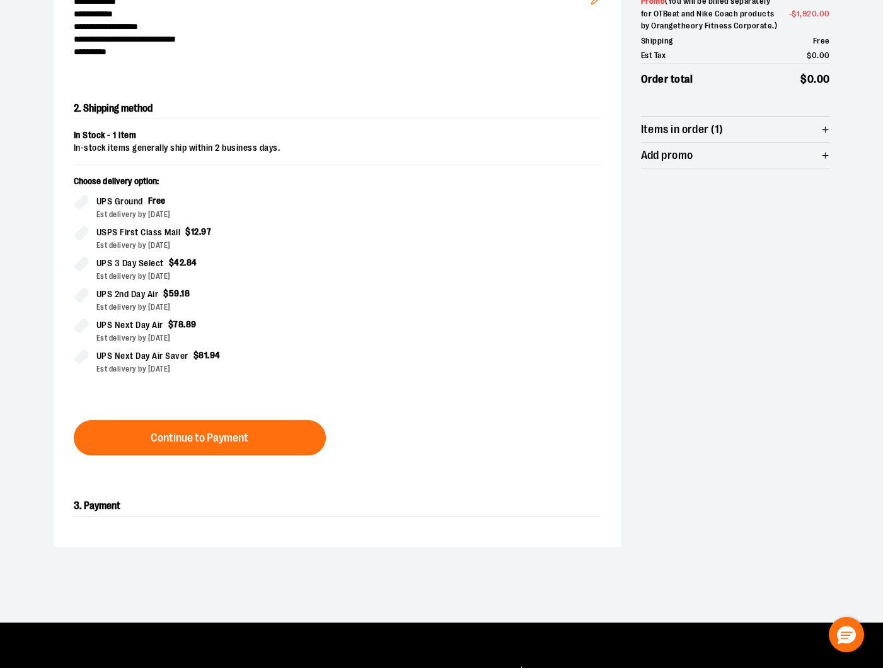
scroll to position [215, 0]
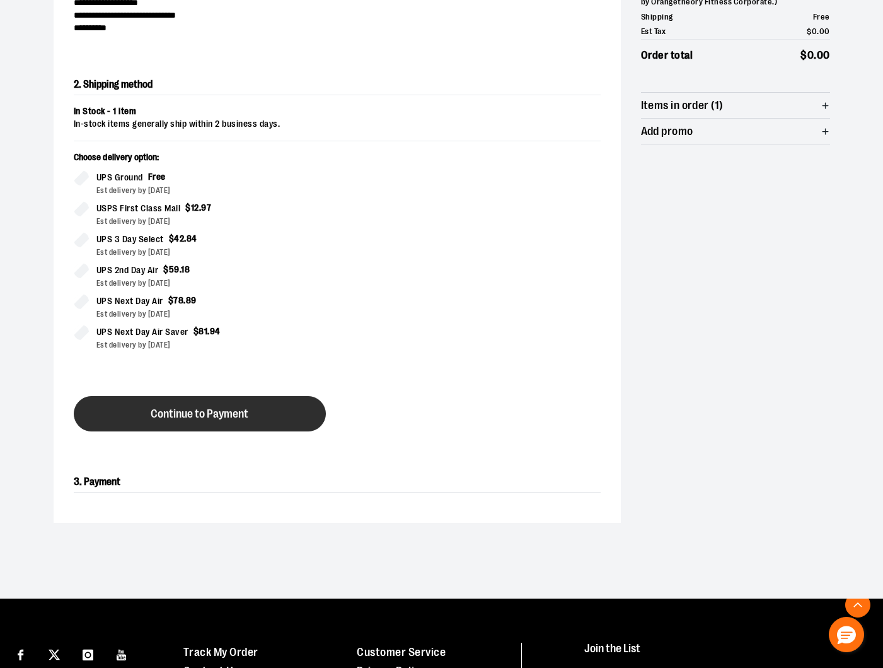
click at [211, 403] on button "Continue to Payment" at bounding box center [200, 413] width 252 height 35
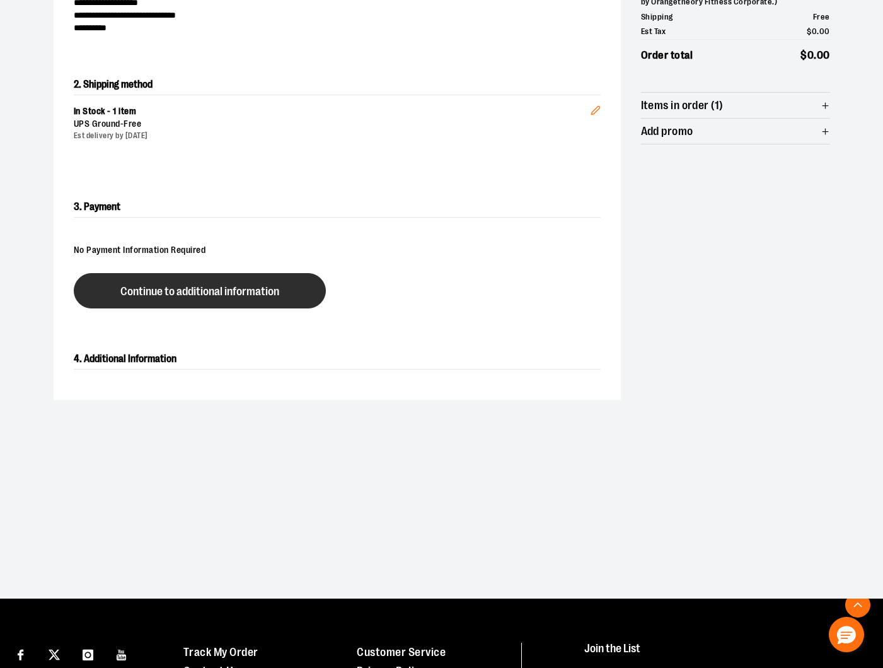
click at [267, 304] on button "Continue to additional information" at bounding box center [200, 290] width 252 height 35
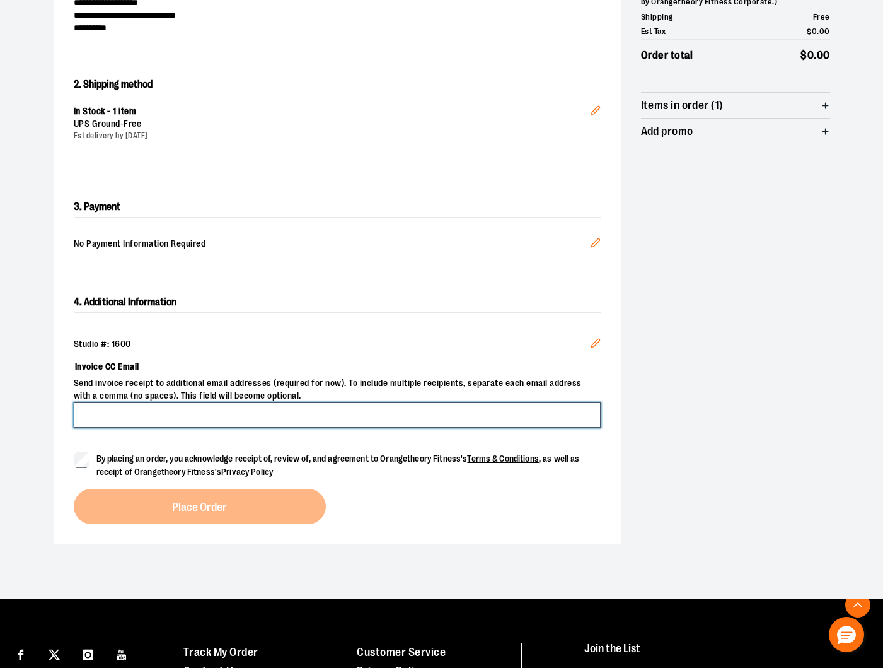
click at [148, 412] on input "Invoice CC Email" at bounding box center [337, 414] width 527 height 25
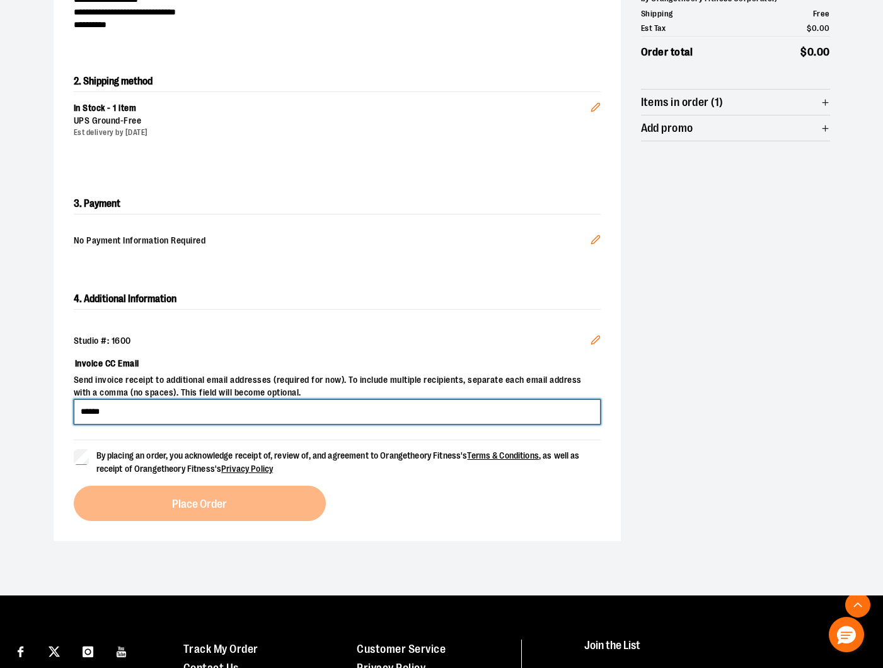
click at [149, 416] on input "******" at bounding box center [337, 411] width 527 height 25
type input "**********"
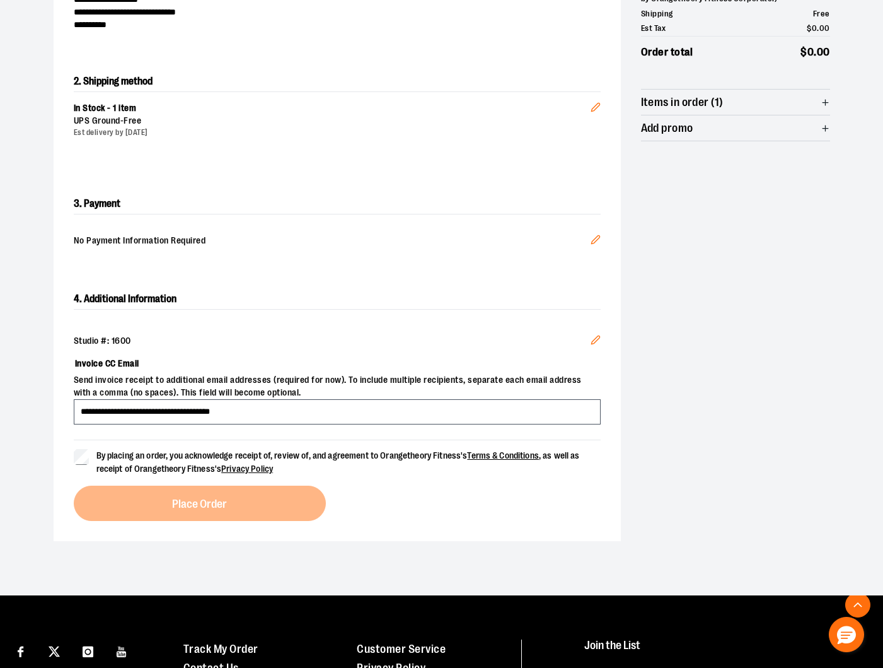
click at [65, 464] on div "**********" at bounding box center [337, 405] width 567 height 272
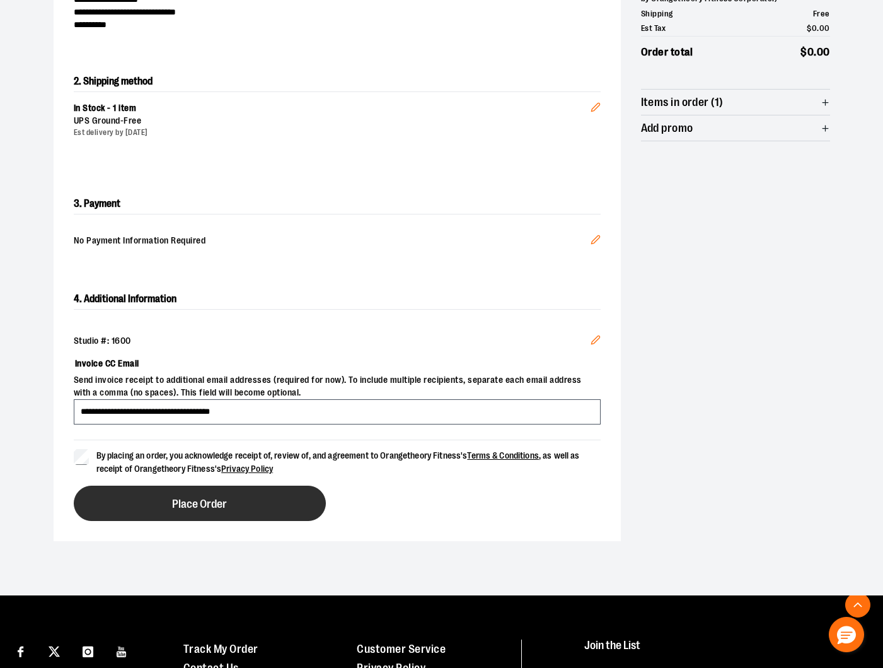
click at [114, 486] on button "Place Order" at bounding box center [200, 502] width 252 height 35
